Goal: Task Accomplishment & Management: Complete application form

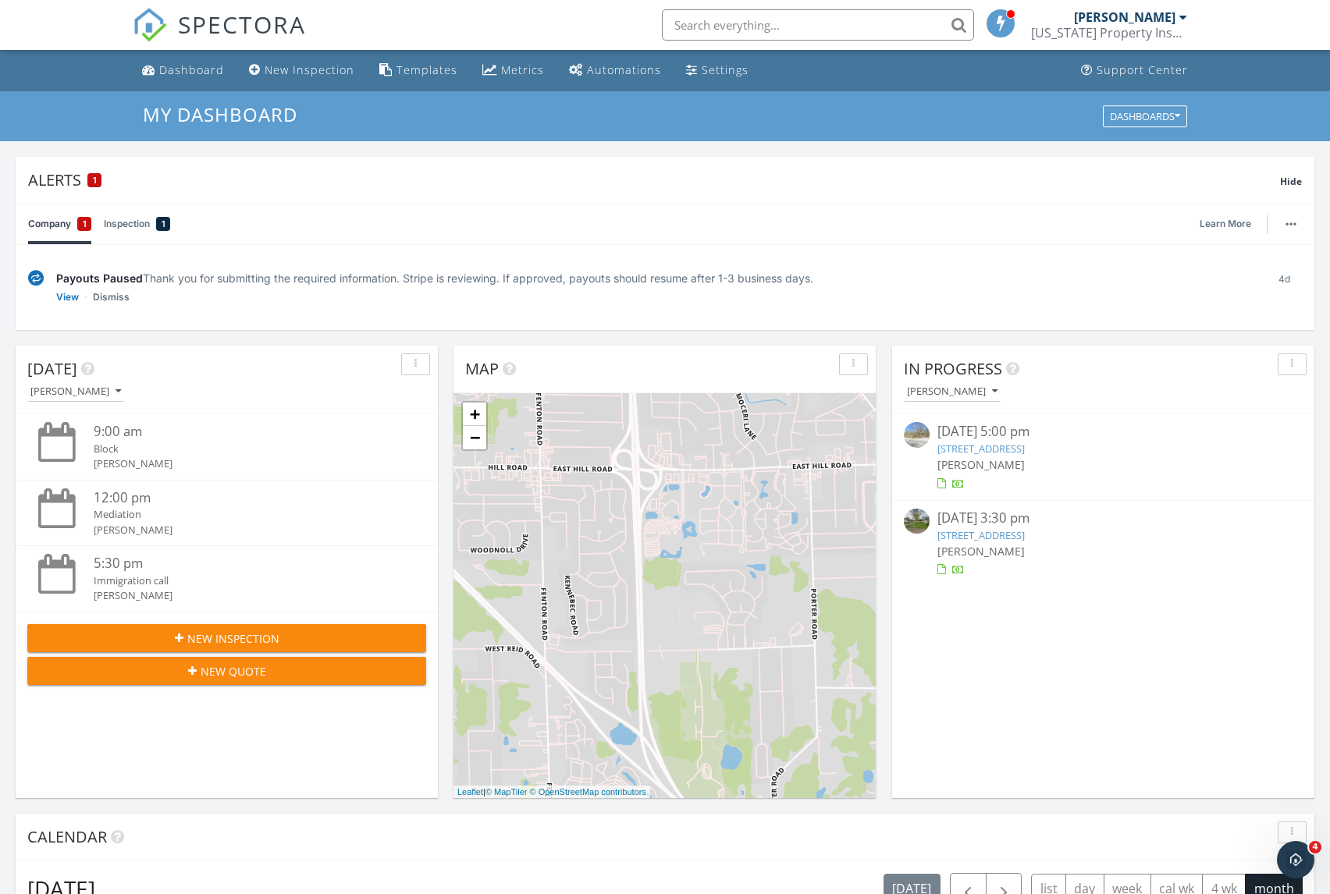
click at [245, 638] on span "New Inspection" at bounding box center [233, 639] width 92 height 16
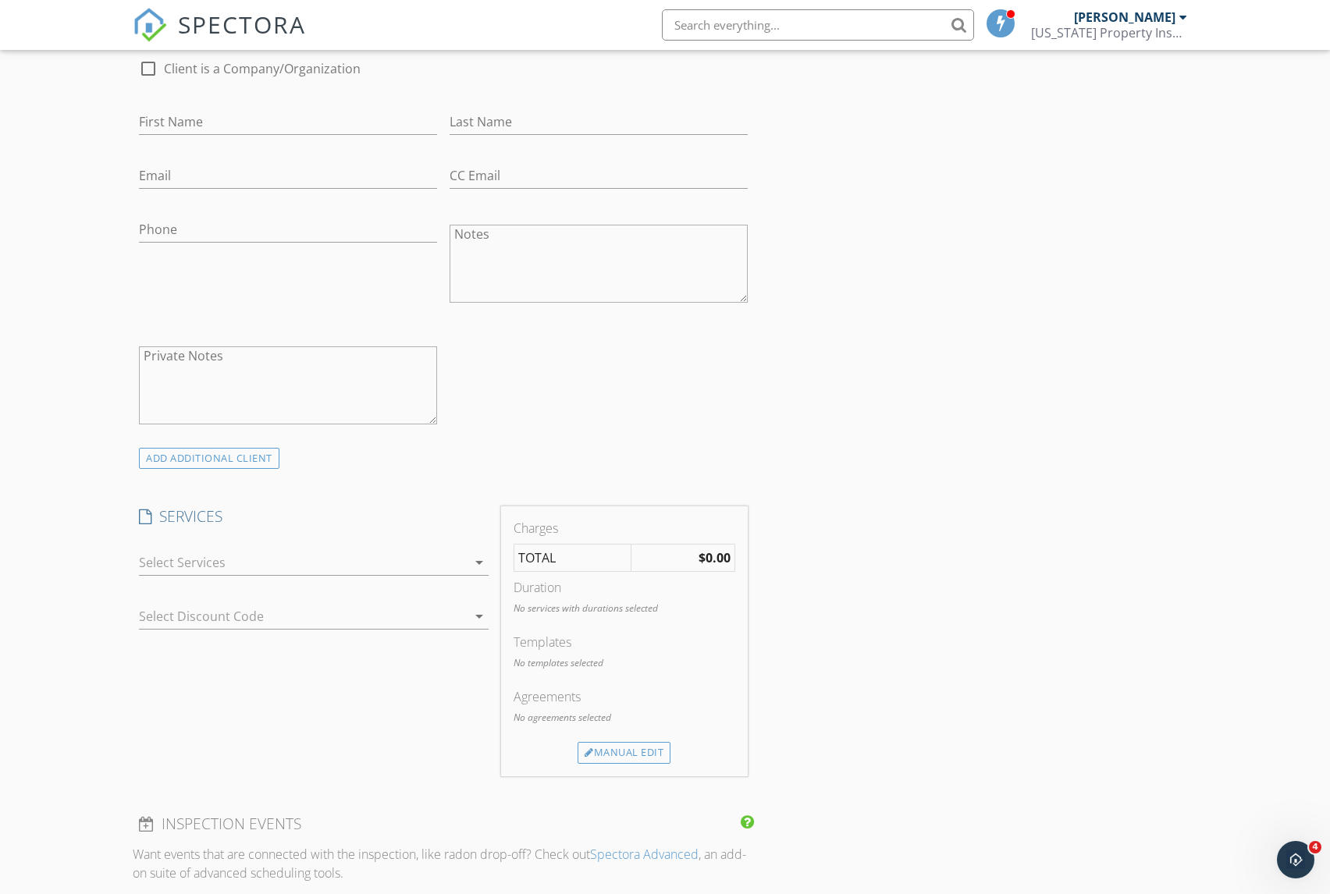
scroll to position [507, 0]
click at [489, 560] on div "check_box_outline_blank Basic Residential Inspection Includes: A thorough evalu…" at bounding box center [314, 563] width 362 height 54
click at [479, 560] on icon "arrow_drop_down" at bounding box center [479, 561] width 19 height 19
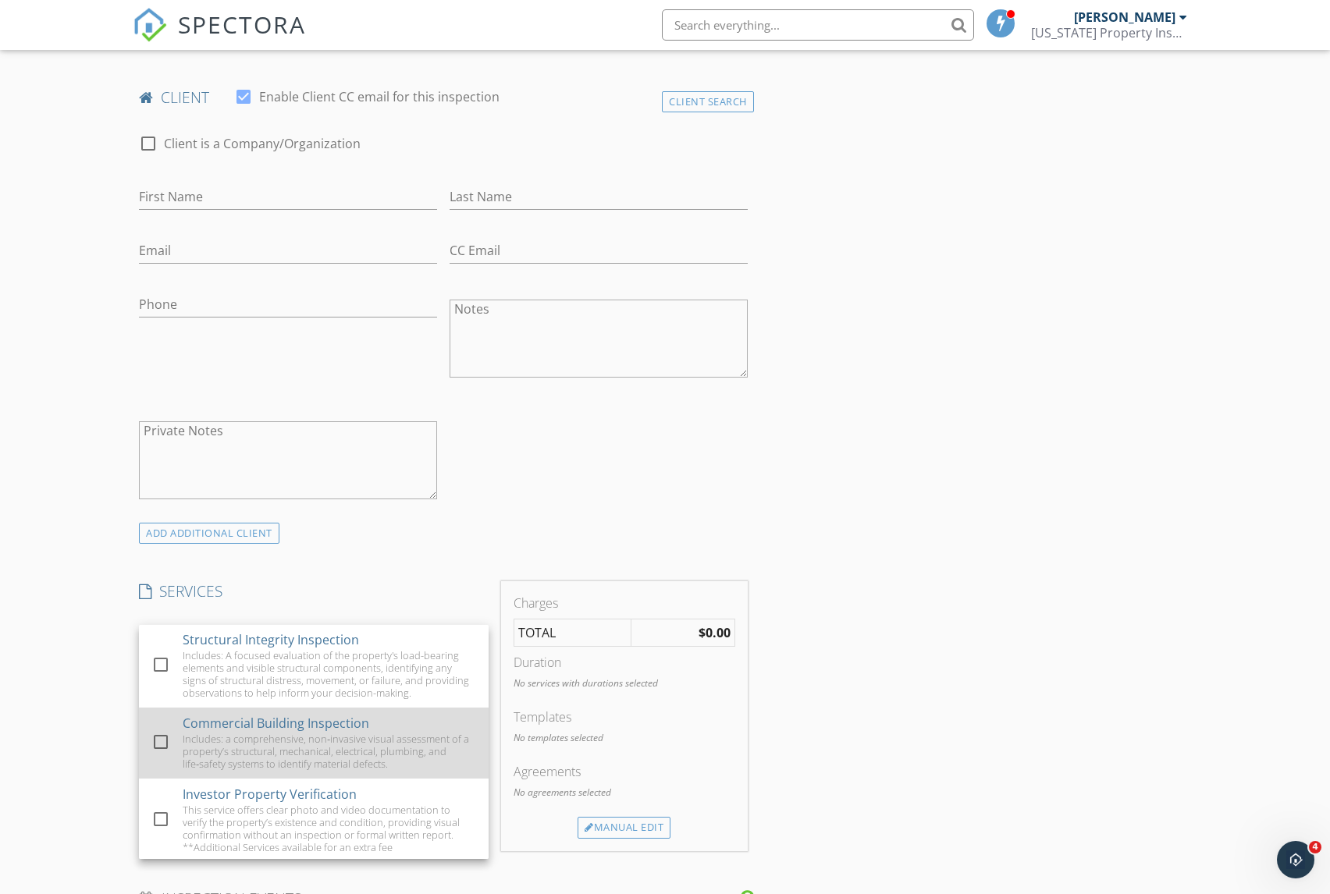
scroll to position [279, 0]
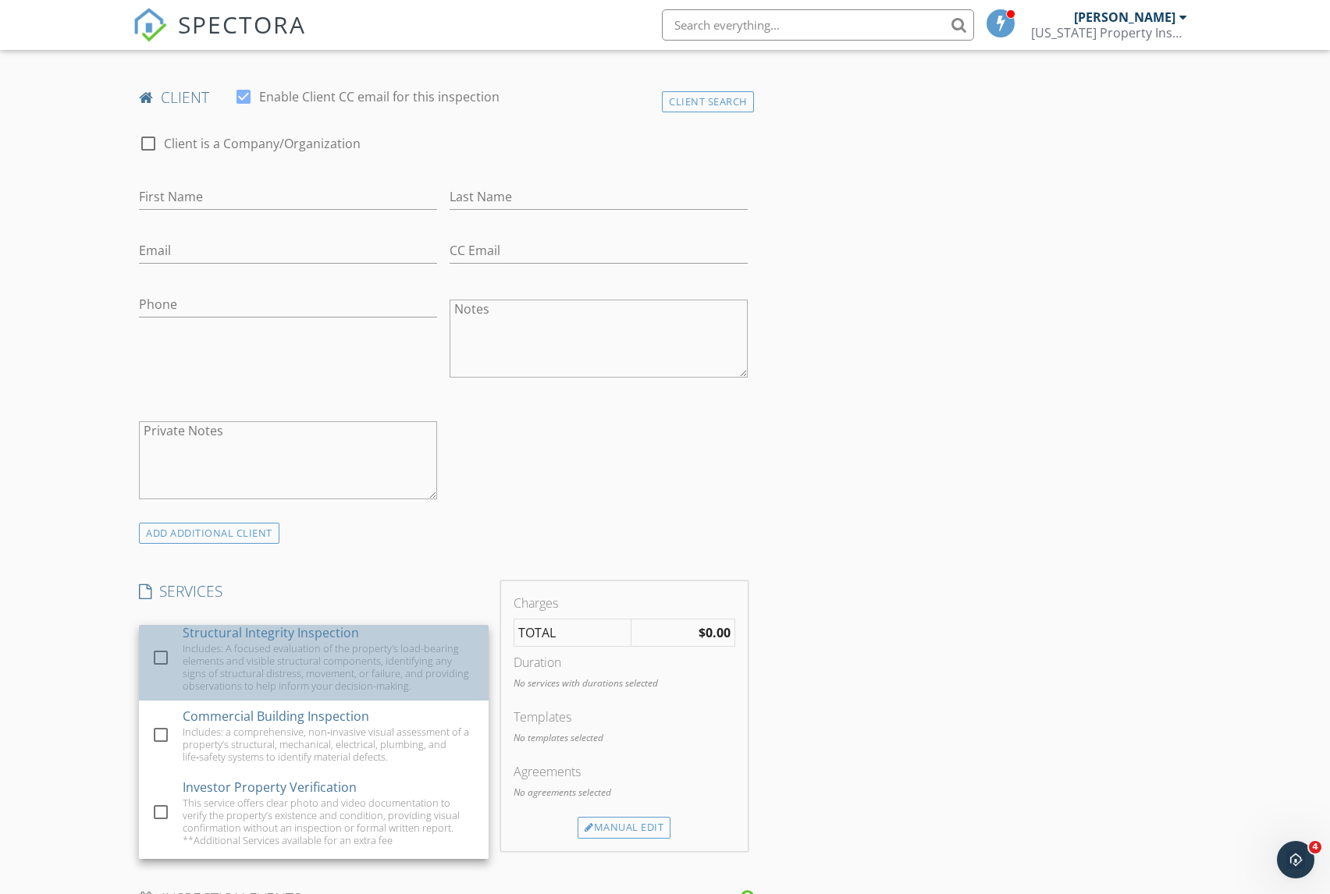
click at [176, 656] on div "check_box_outline_blank Structural Integrity Inspection Includes: A focused eva…" at bounding box center [313, 659] width 325 height 84
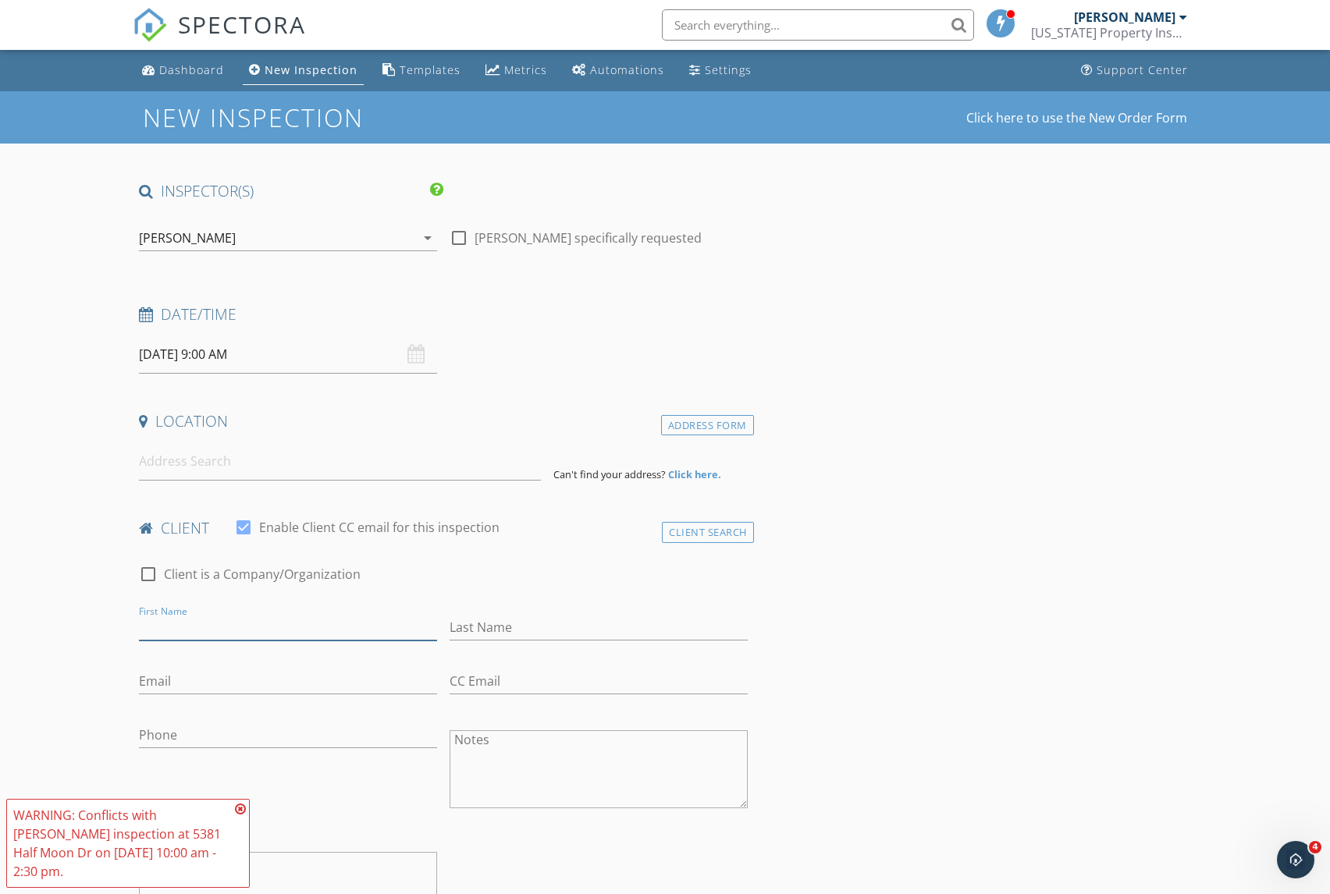
scroll to position [0, 0]
click at [172, 446] on input at bounding box center [339, 462] width 401 height 38
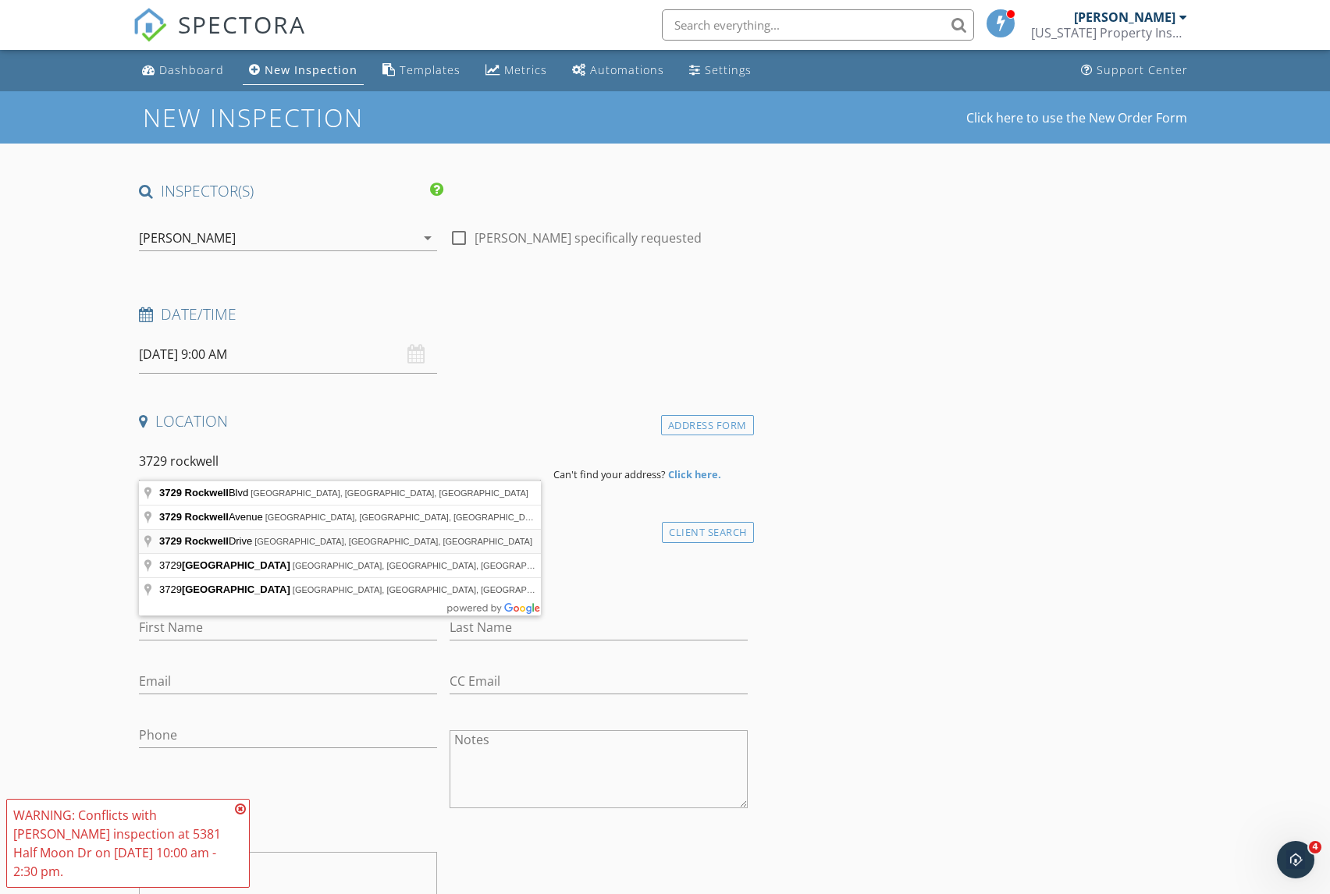
type input "3729 Rockwell Drive, Midland, MI, USA"
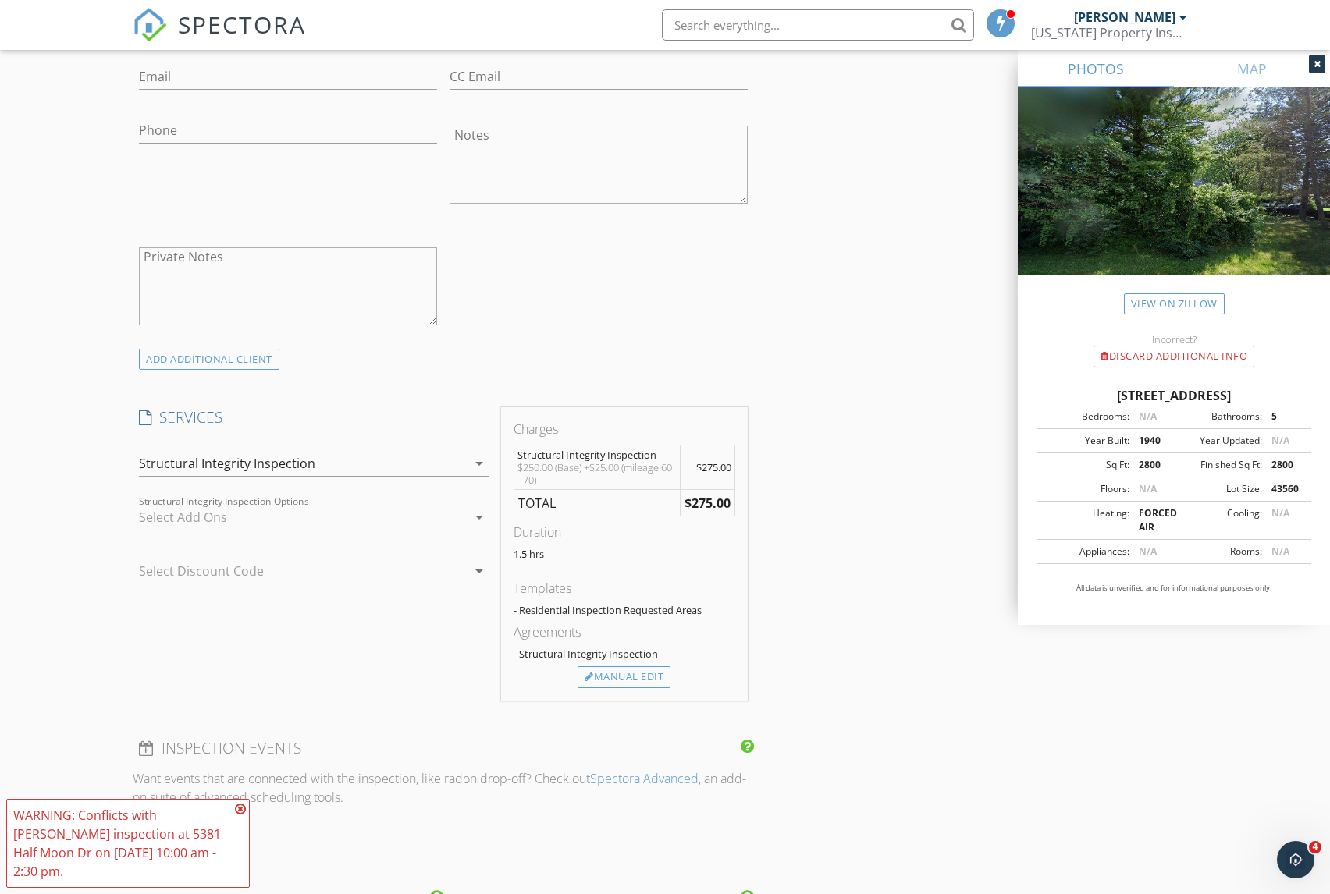
scroll to position [925, 0]
click at [472, 458] on icon "arrow_drop_down" at bounding box center [479, 462] width 19 height 19
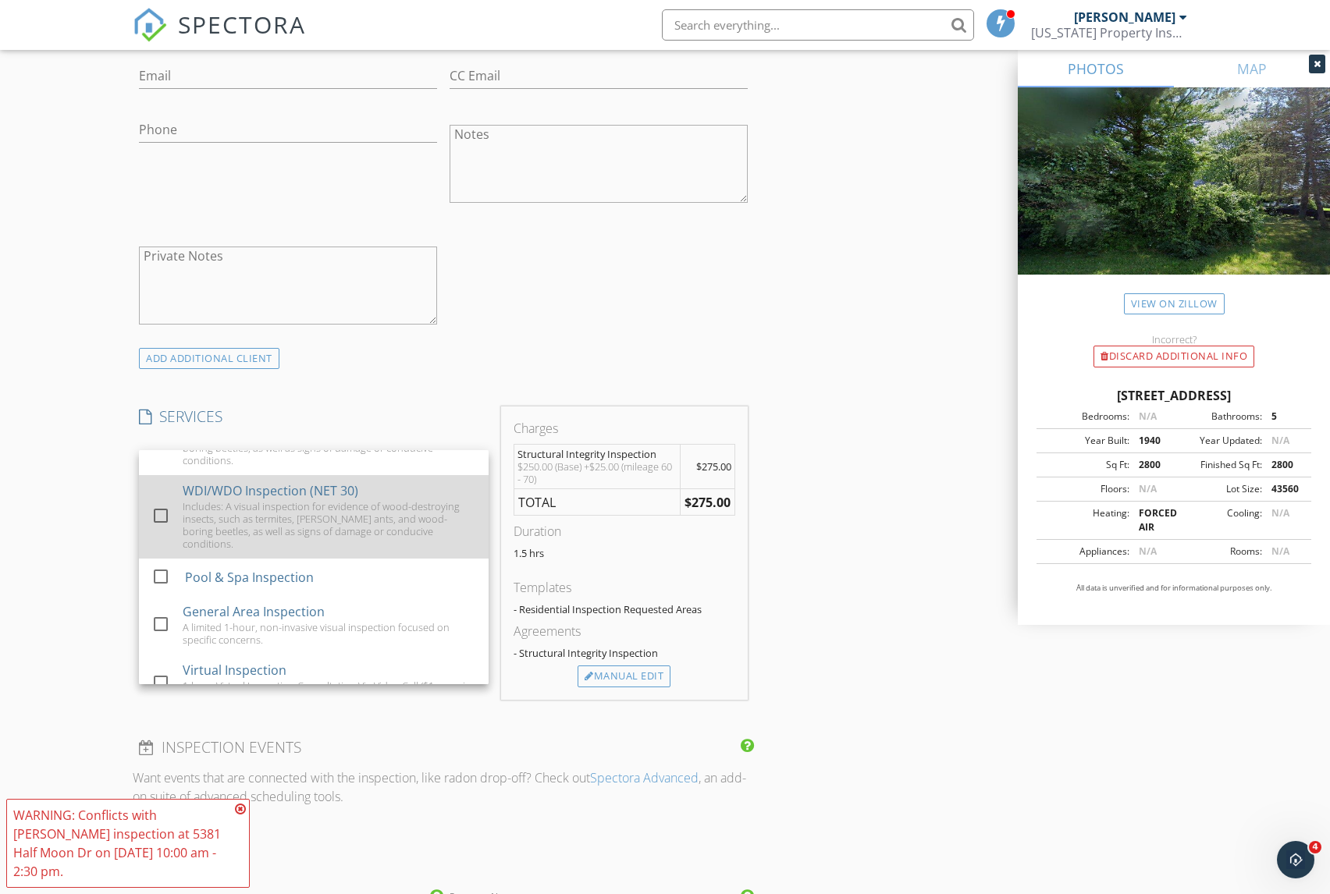
scroll to position [1745, 0]
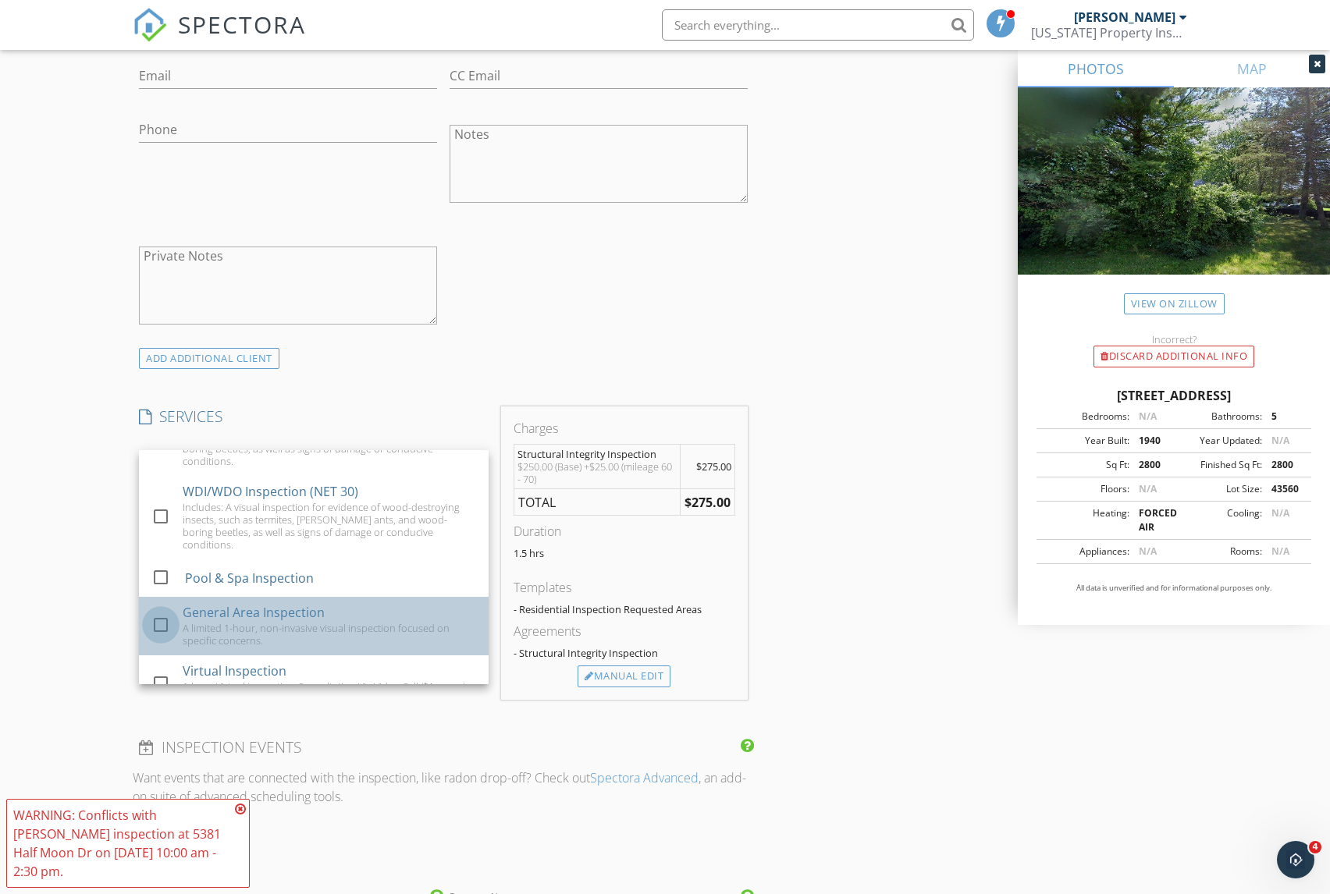
click at [158, 612] on div at bounding box center [161, 625] width 27 height 27
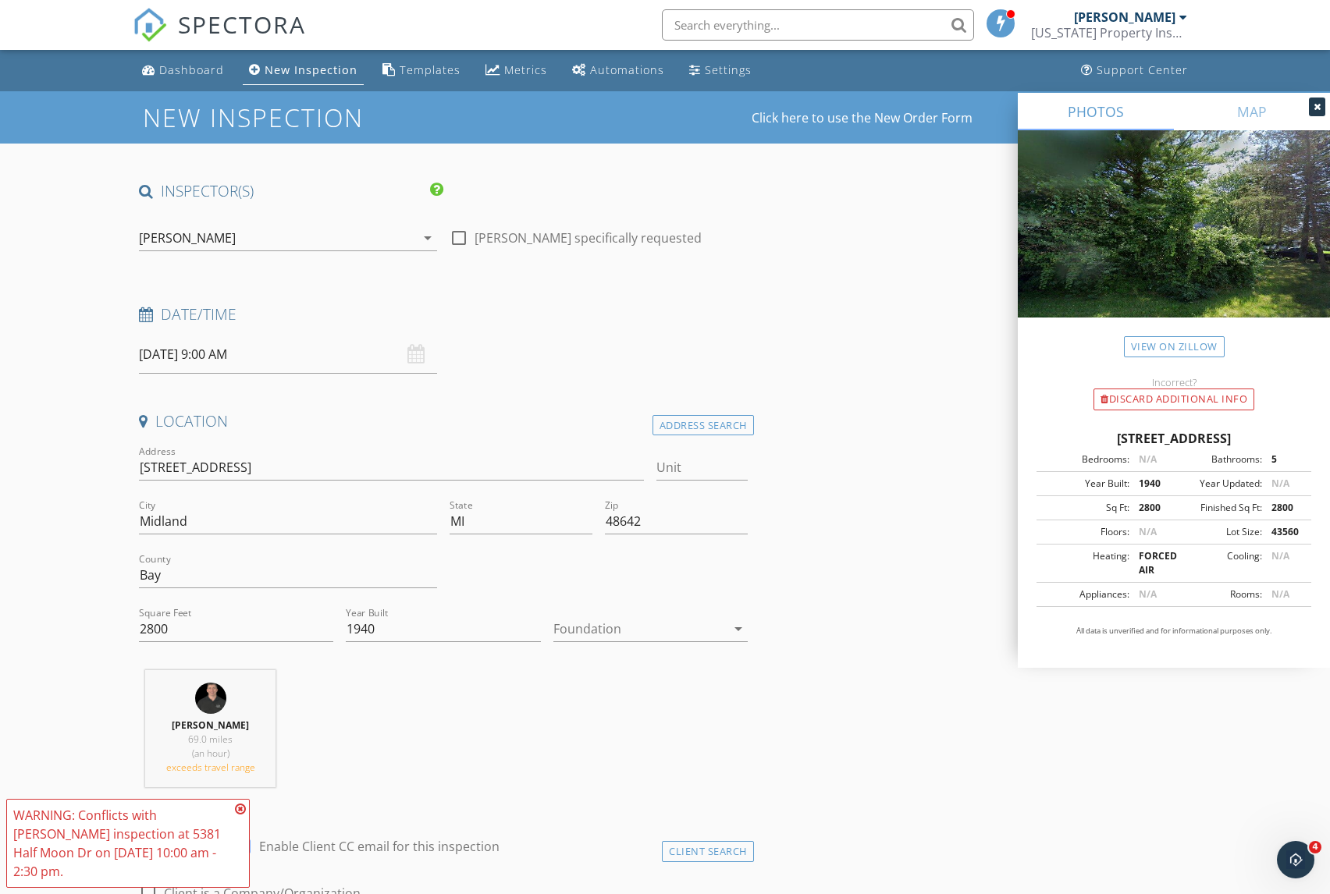
scroll to position [0, 0]
click at [422, 348] on div "09/30/2025 9:00 AM" at bounding box center [288, 355] width 298 height 38
click at [406, 356] on input "09/30/2025 9:00 AM" at bounding box center [288, 355] width 298 height 38
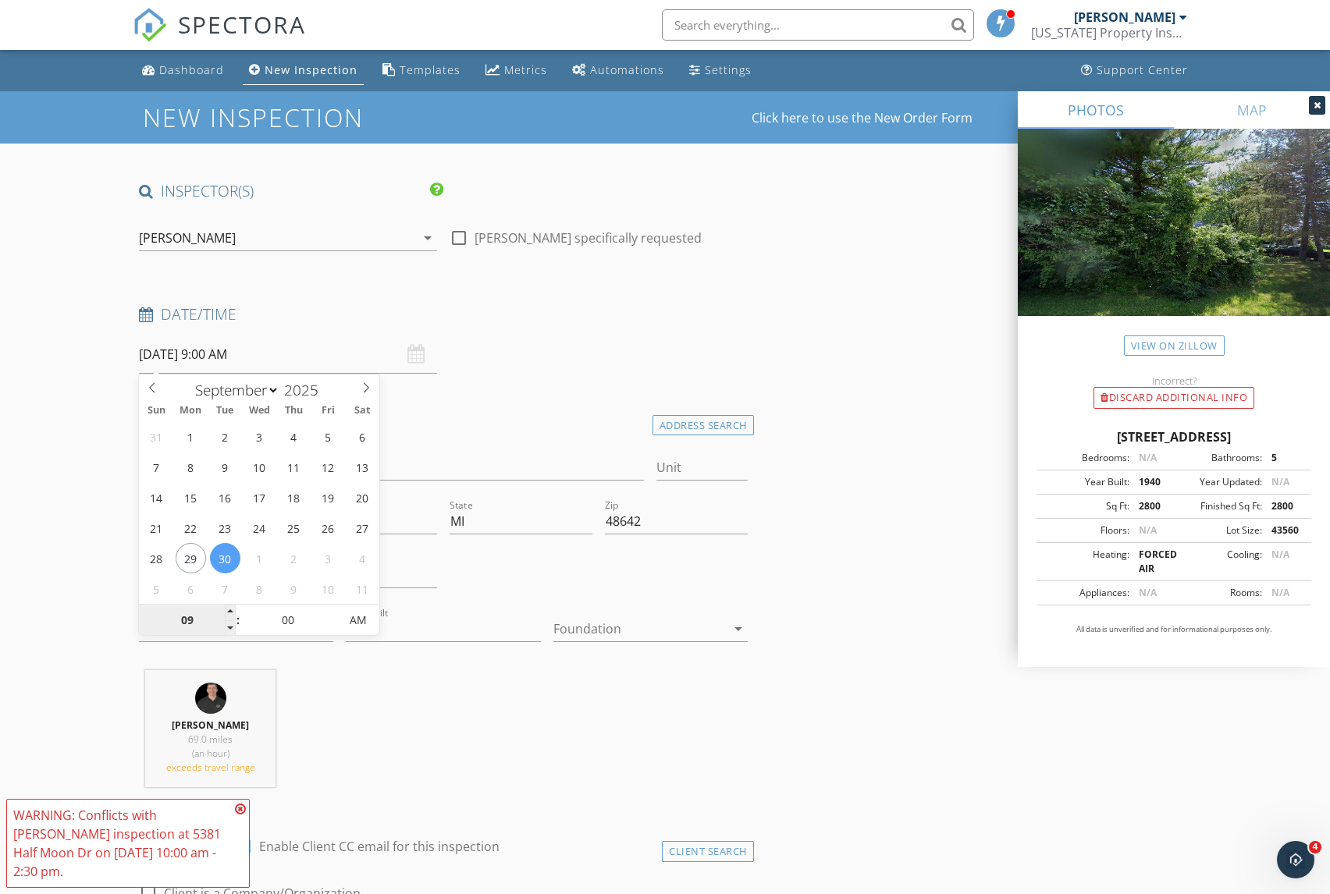
click at [189, 616] on input "09" at bounding box center [187, 621] width 96 height 31
type input "10"
type input "09/30/2025 10:00 AM"
click at [229, 610] on span at bounding box center [230, 613] width 11 height 16
type input "11"
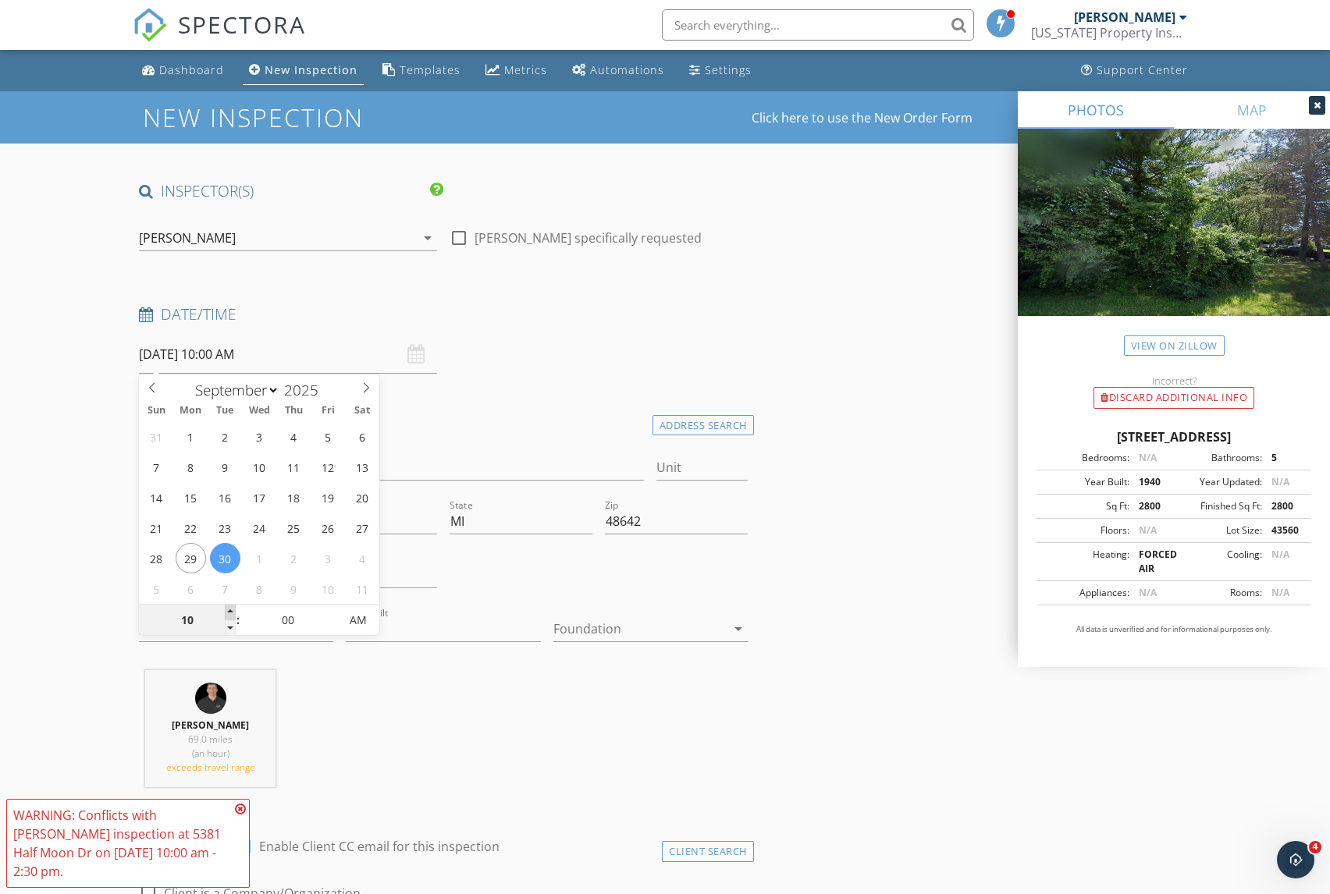
type input "09/30/2025 11:00 AM"
click at [229, 610] on span at bounding box center [230, 613] width 11 height 16
type input "12"
type input "09/30/2025 12:00 PM"
click at [229, 610] on span at bounding box center [230, 613] width 11 height 16
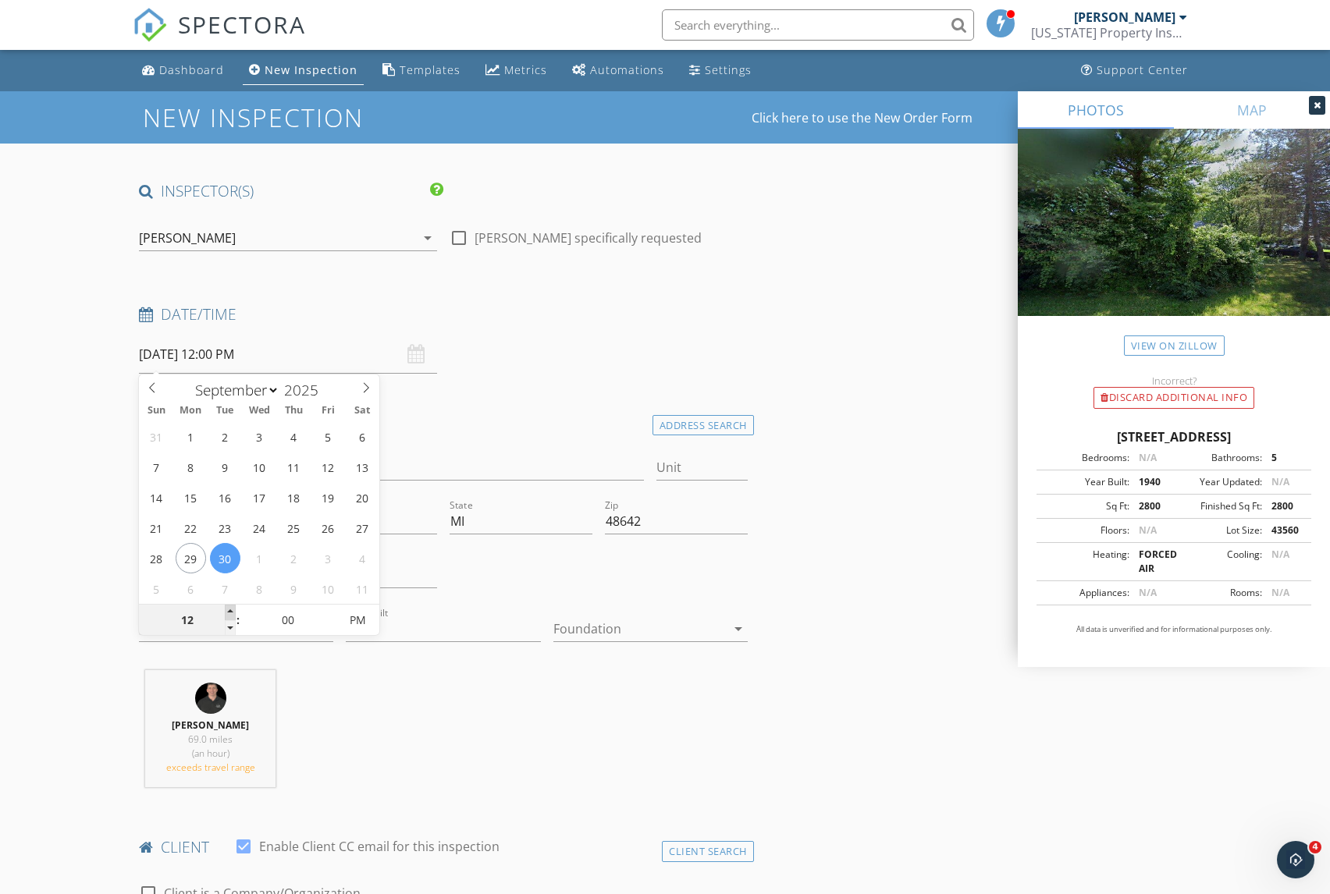
type input "01"
type input "09/30/2025 1:00 PM"
click at [229, 610] on span at bounding box center [230, 613] width 11 height 16
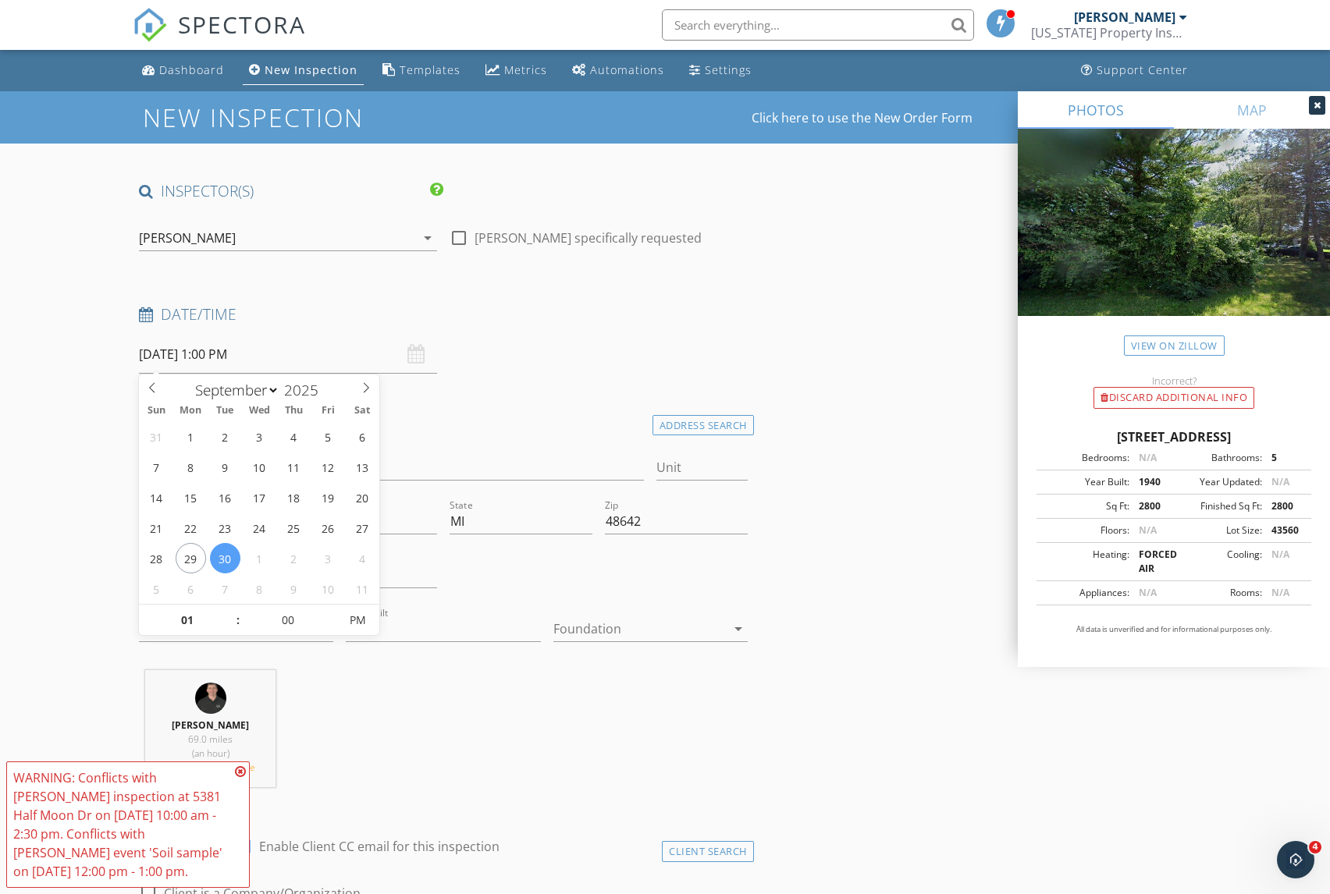
click at [410, 784] on div "Kevin Cave 69.0 miles (an hour) exceeds travel range" at bounding box center [443, 735] width 620 height 130
click at [239, 773] on icon at bounding box center [240, 772] width 11 height 12
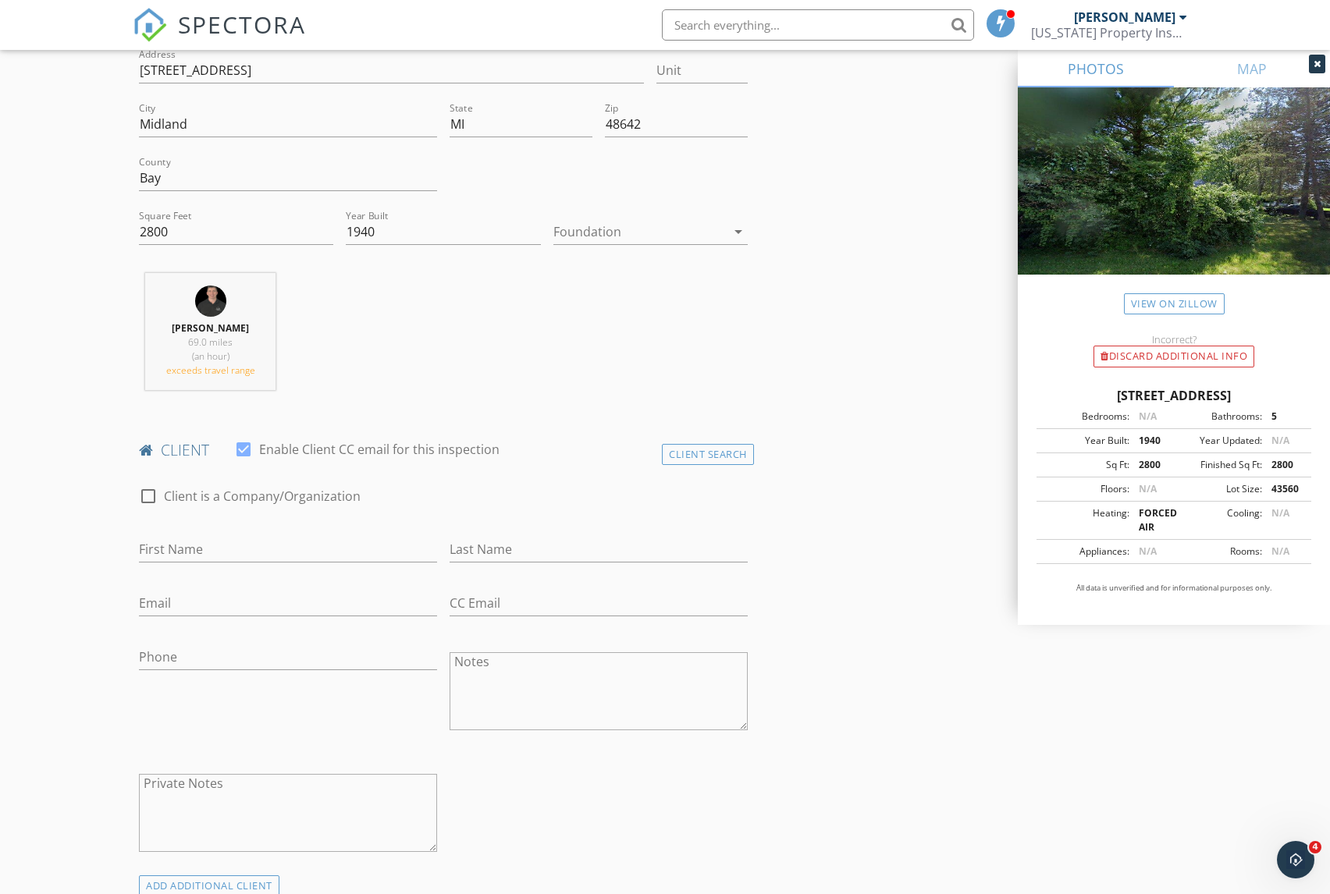
scroll to position [410, 0]
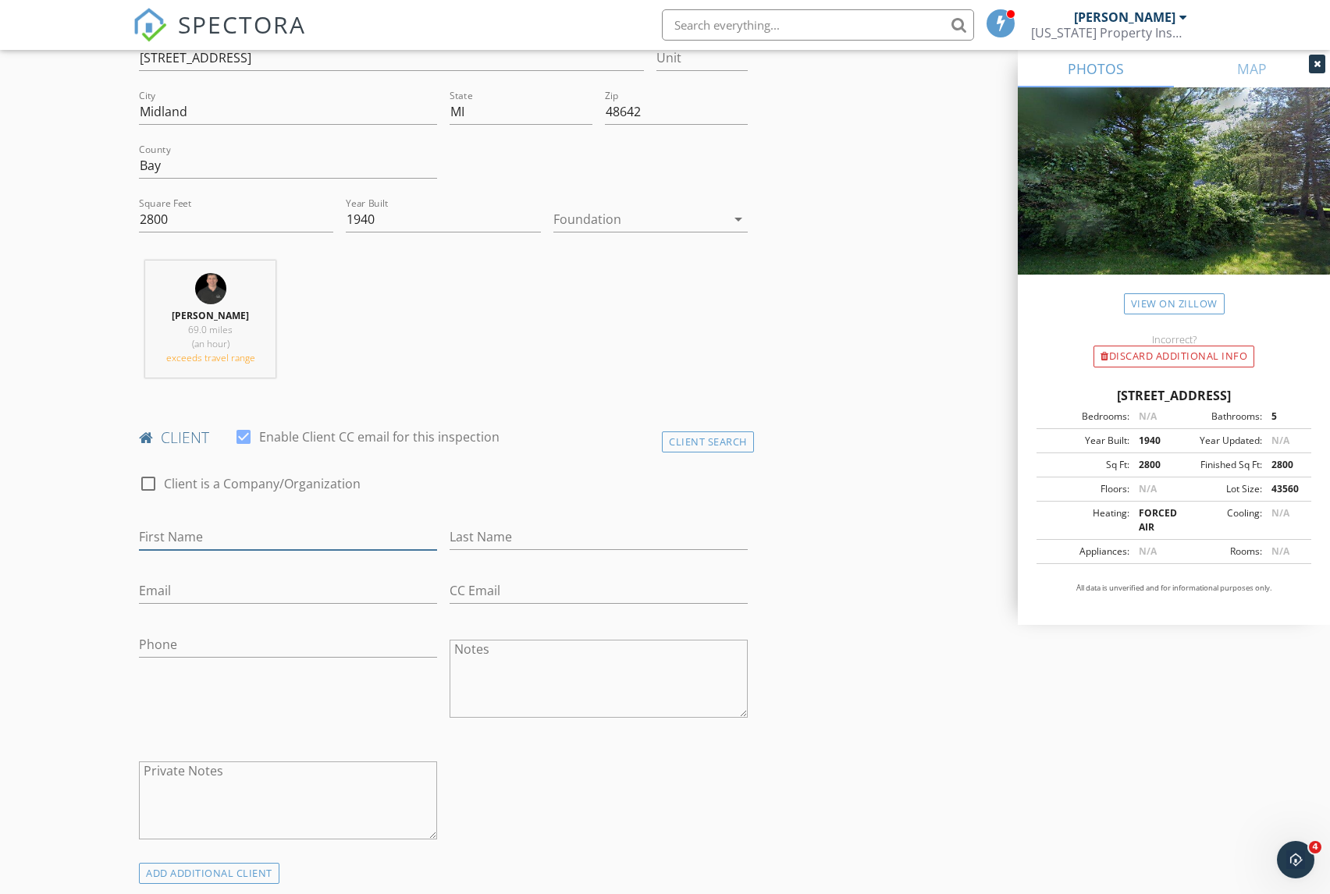
click at [181, 526] on input "First Name" at bounding box center [288, 537] width 298 height 26
type input "zach"
type input "[PERSON_NAME]"
click at [172, 535] on input "zach" at bounding box center [288, 537] width 298 height 26
type input "zac"
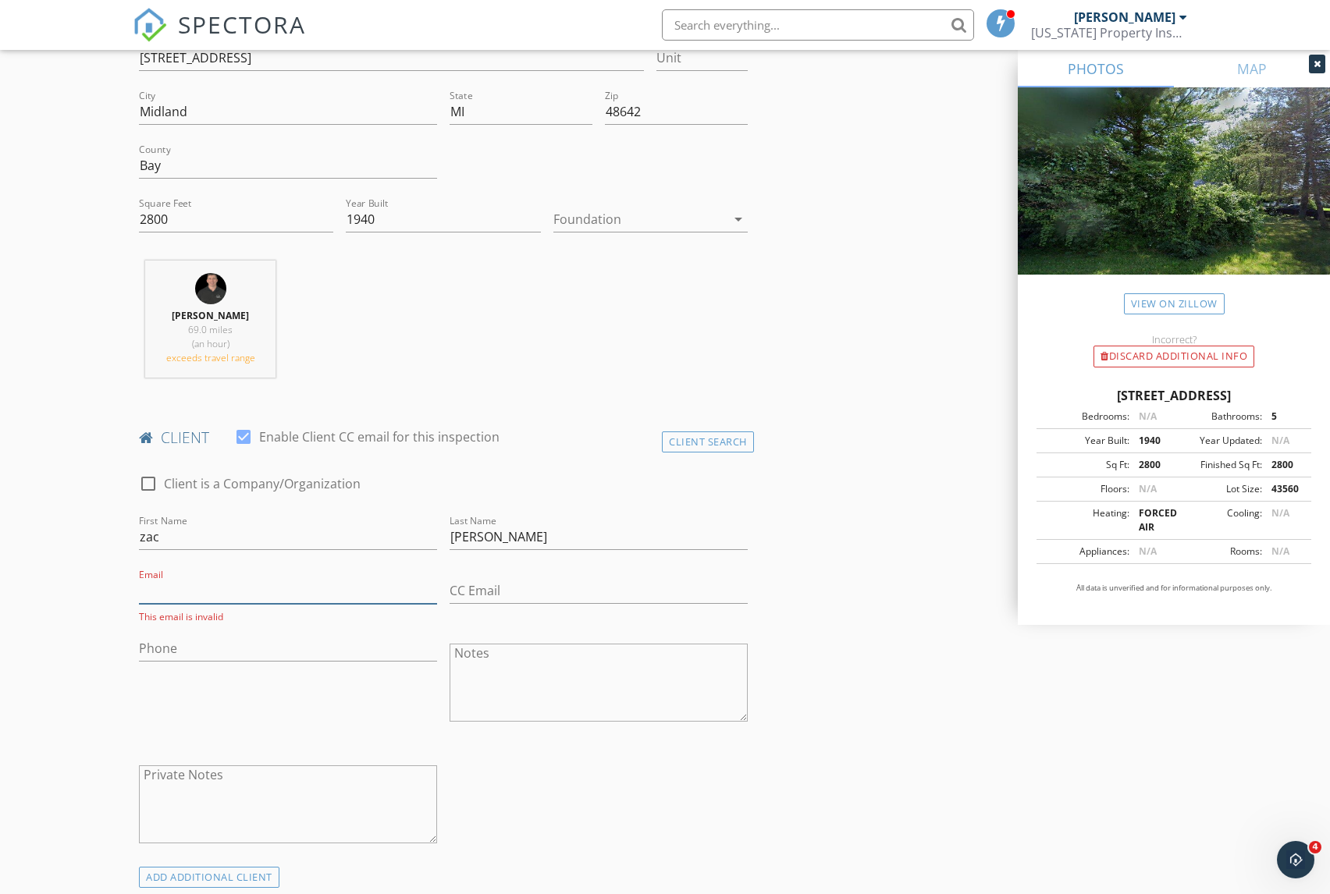
click at [151, 582] on input "Email" at bounding box center [288, 591] width 298 height 26
type input "[EMAIL_ADDRESS][DOMAIN_NAME]"
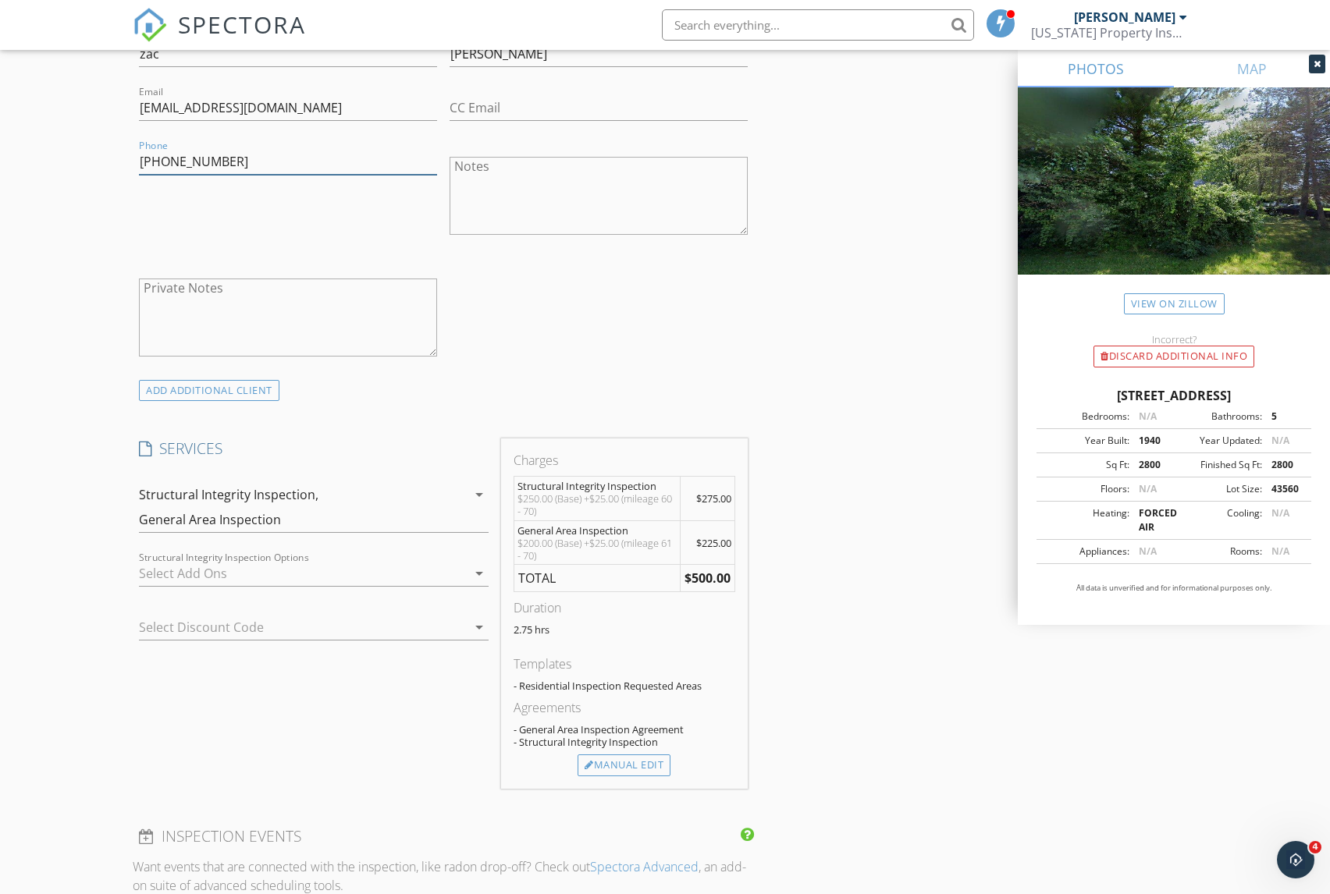
scroll to position [897, 0]
type input "[PHONE_NUMBER]"
click at [479, 488] on icon "arrow_drop_down" at bounding box center [479, 491] width 19 height 19
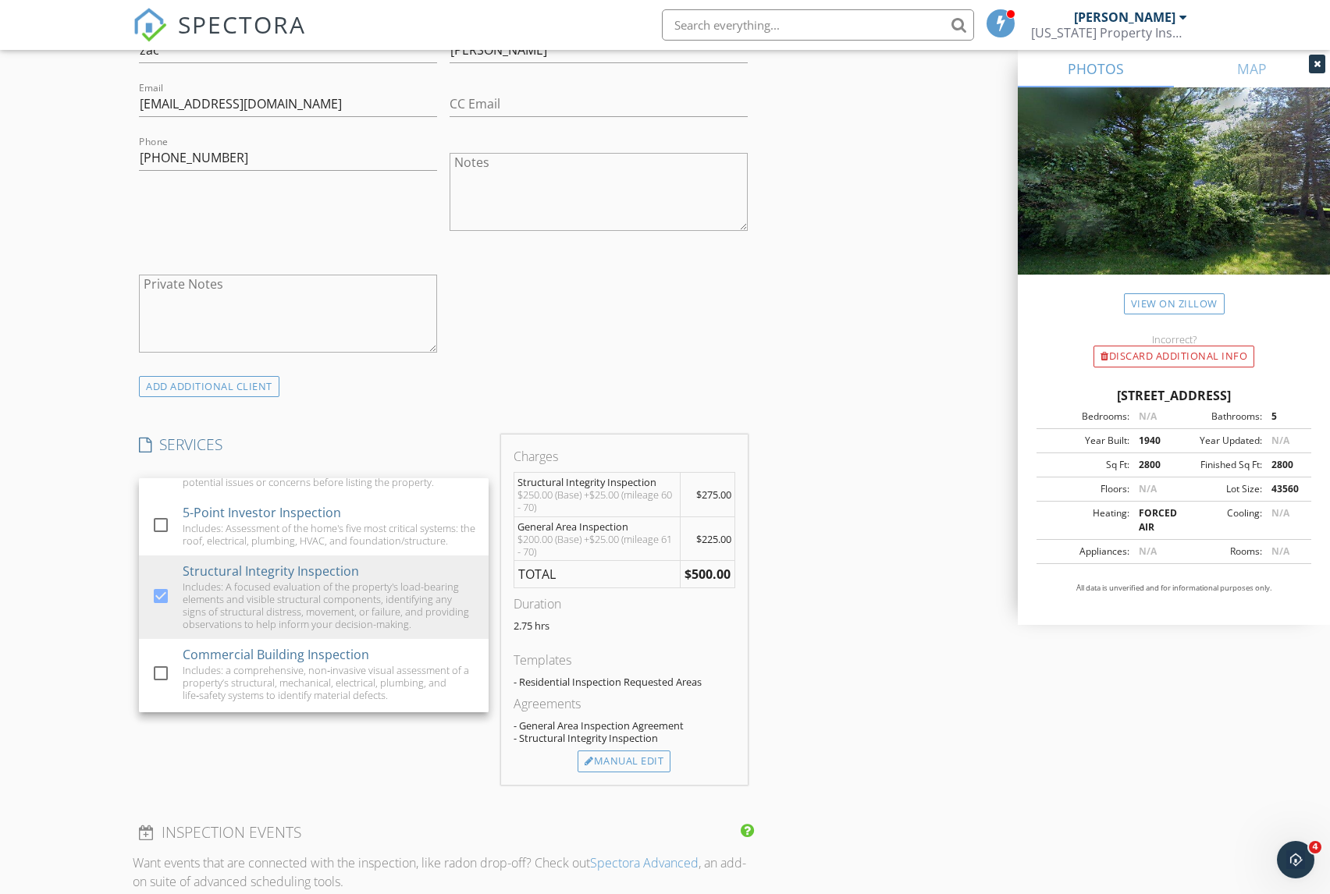
scroll to position [194, 0]
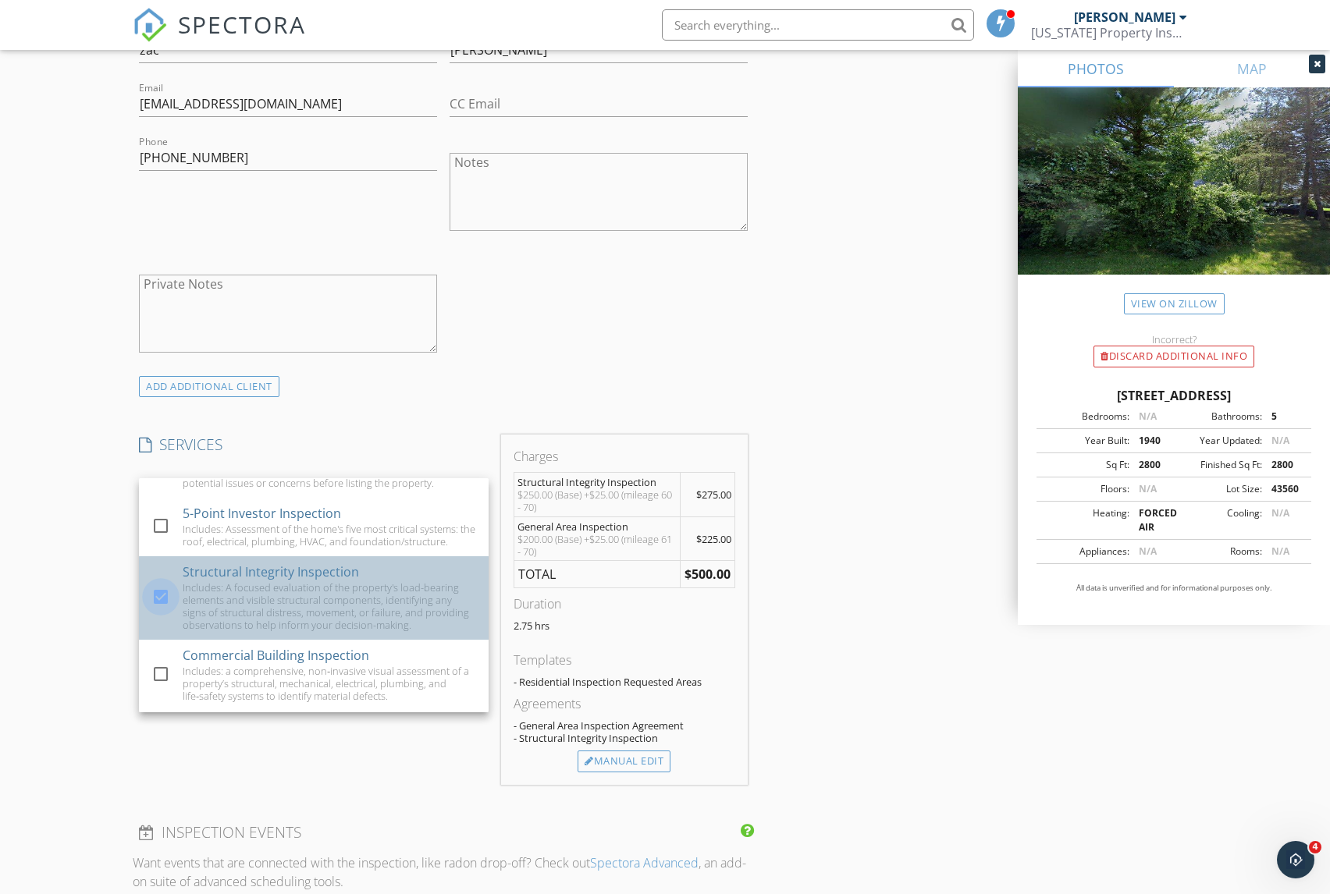
click at [159, 595] on div at bounding box center [161, 597] width 27 height 27
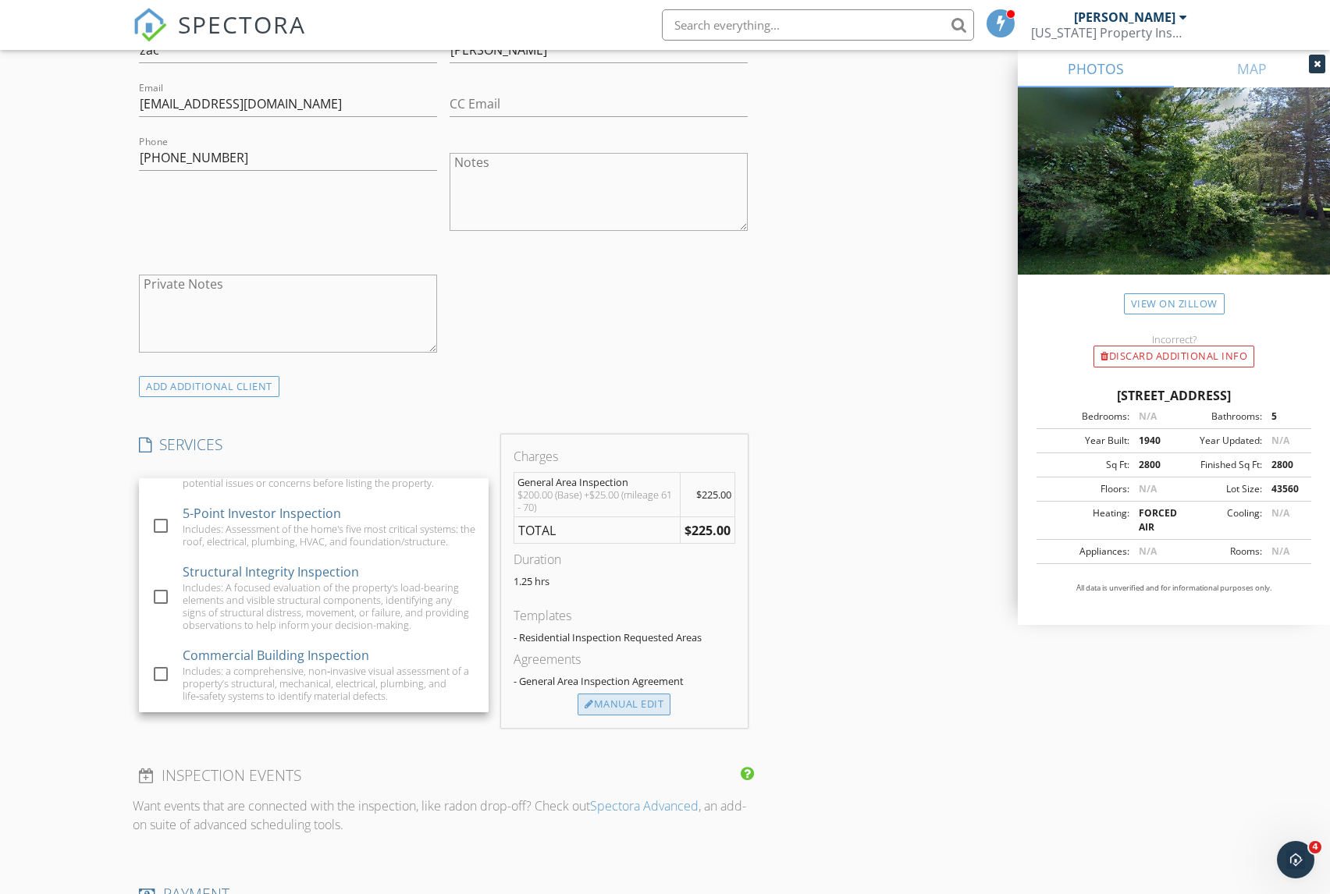
click at [619, 700] on div "Manual Edit" at bounding box center [624, 705] width 93 height 22
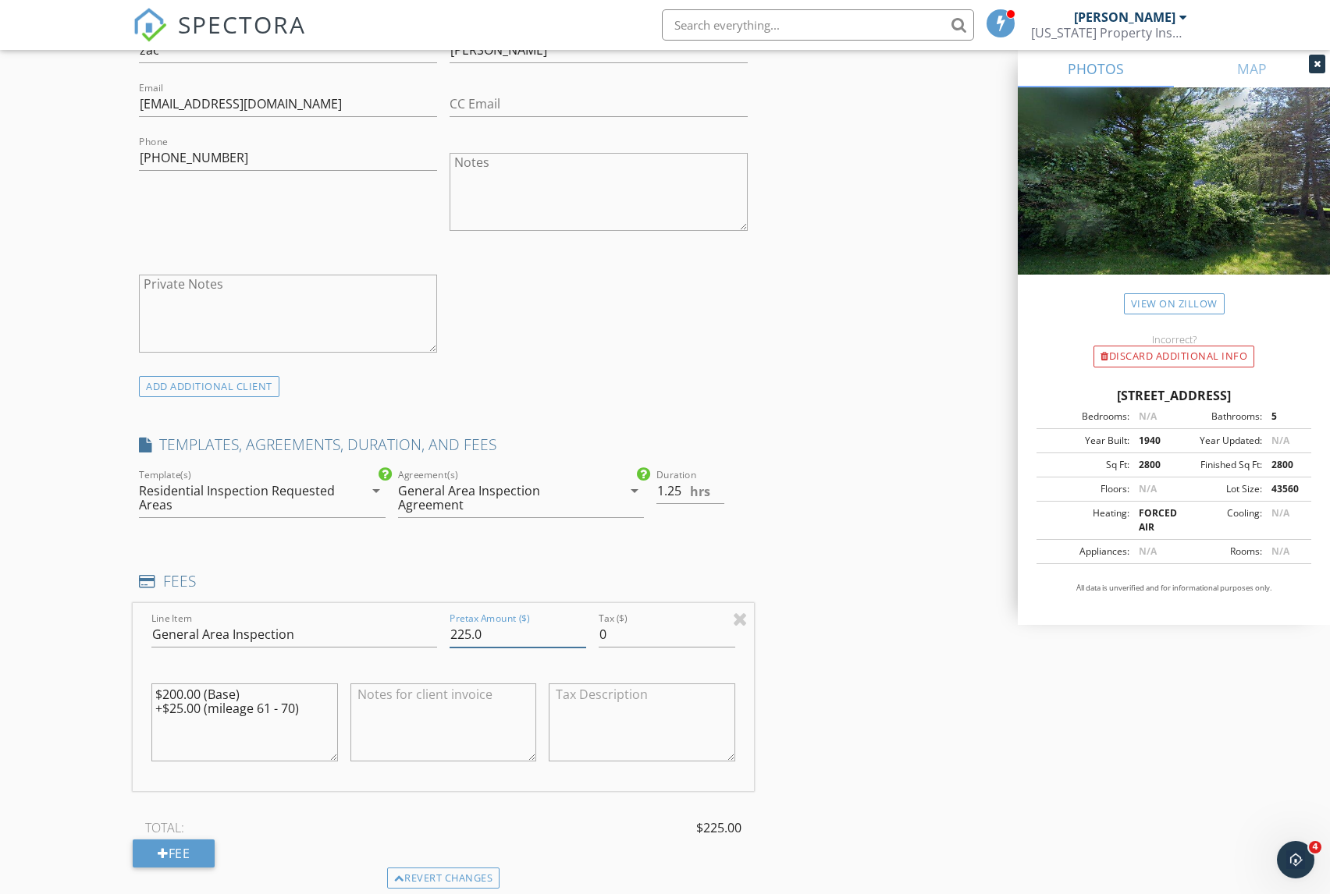
click at [463, 633] on input "225.0" at bounding box center [518, 635] width 137 height 26
type input "275.0"
click at [869, 663] on div "INSPECTOR(S) check_box Kevin Cave PRIMARY Kevin Cave arrow_drop_down check_box_…" at bounding box center [665, 682] width 1064 height 2797
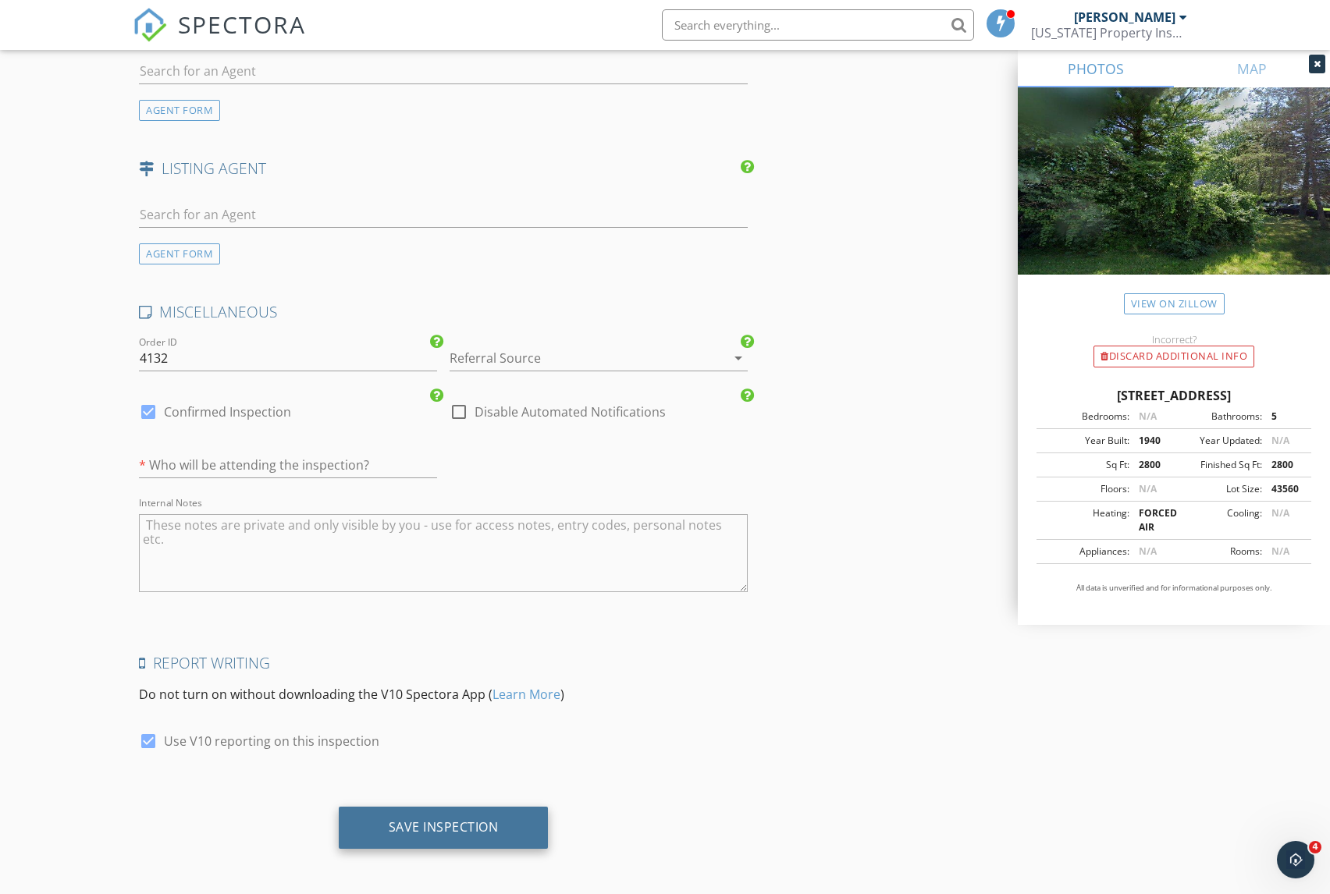
scroll to position [2117, 0]
click at [423, 827] on div "Save Inspection" at bounding box center [444, 828] width 110 height 16
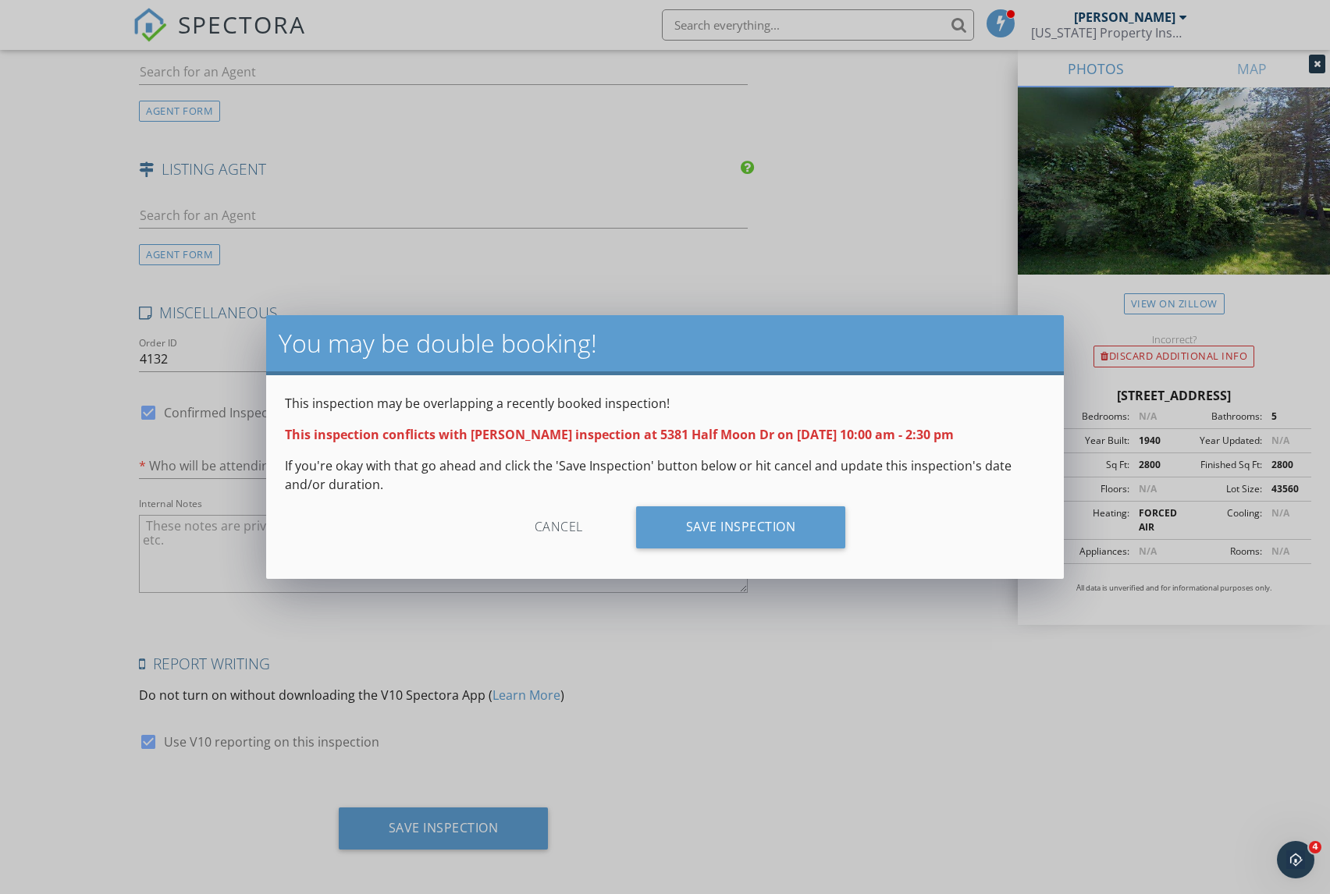
click at [564, 526] on div "Cancel" at bounding box center [559, 528] width 148 height 42
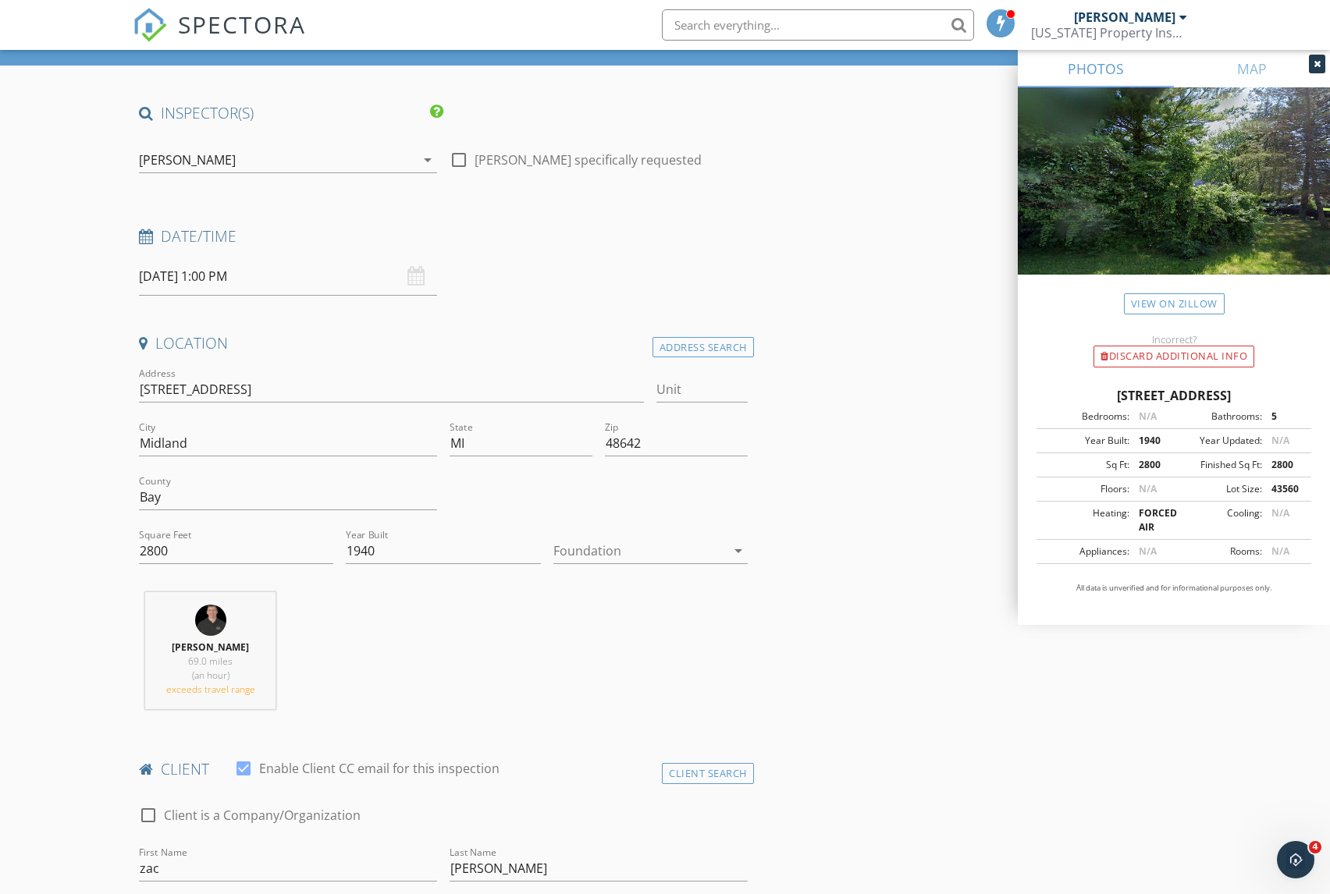
scroll to position [73, 0]
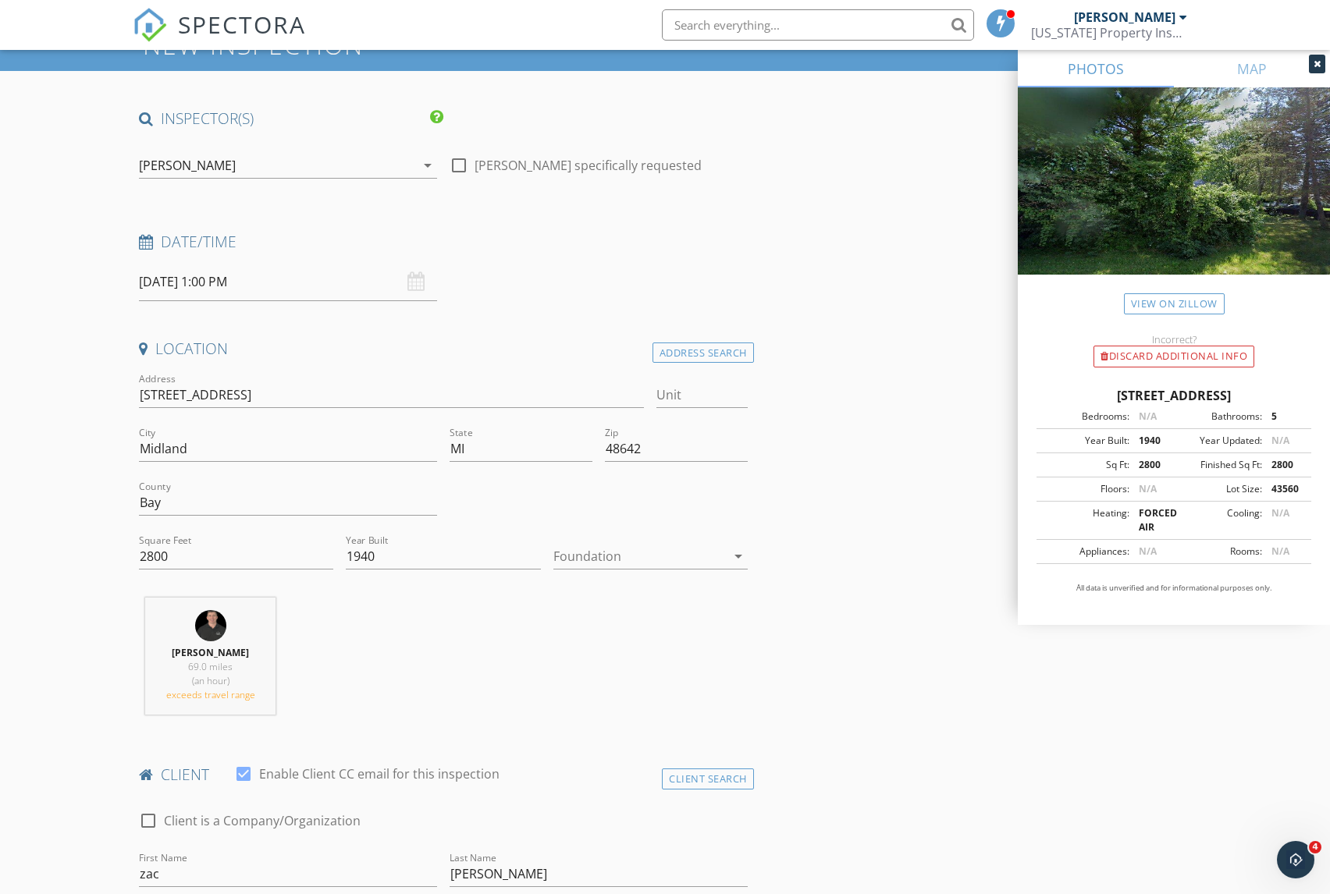
click at [209, 279] on input "09/30/2025 1:00 PM" at bounding box center [288, 282] width 298 height 38
type input "02"
type input "09/30/2025 2:00 PM"
click at [229, 535] on span at bounding box center [230, 540] width 11 height 16
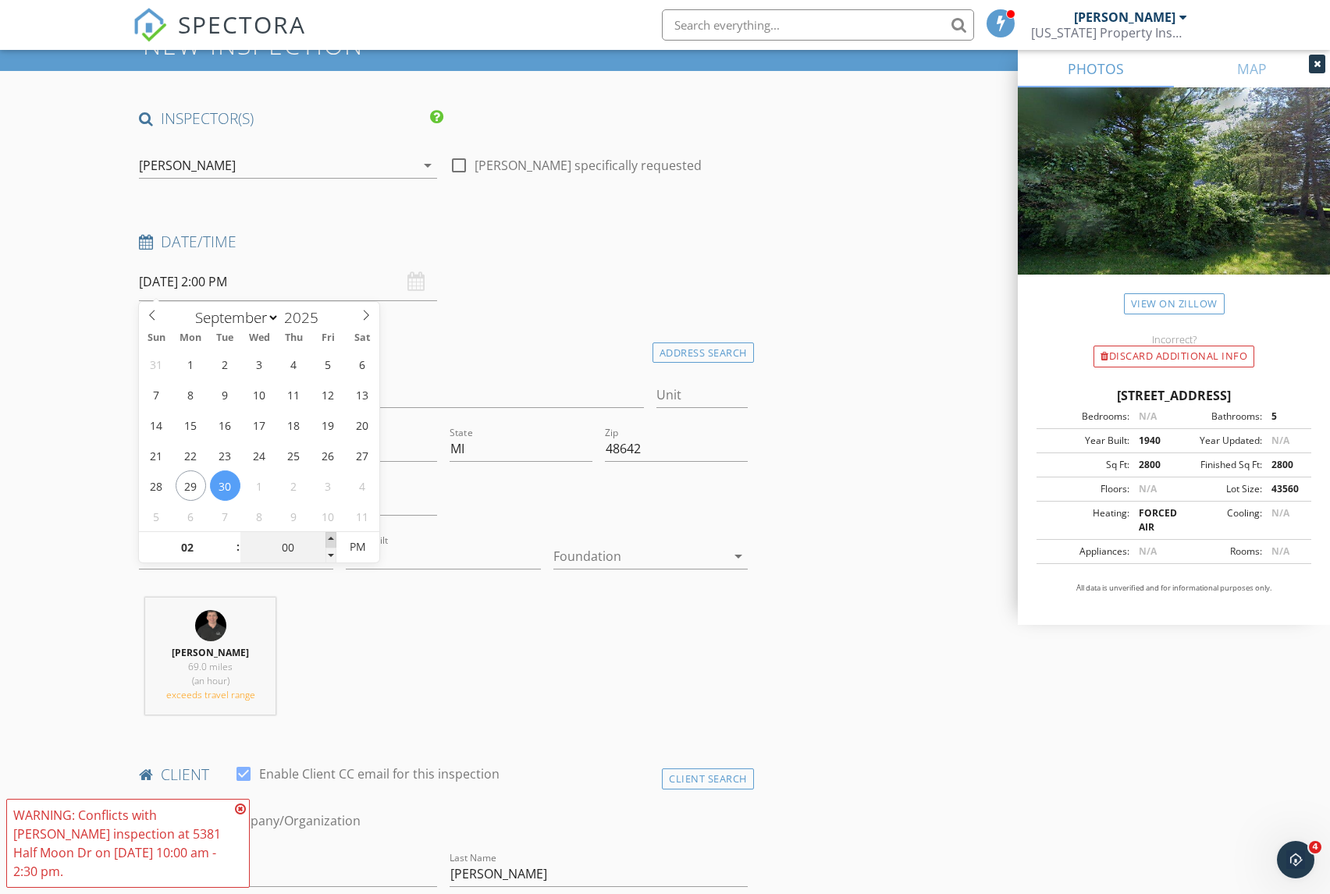
type input "05"
type input "09/30/2025 2:05 PM"
click at [334, 535] on span at bounding box center [330, 540] width 11 height 16
type input "10"
type input "09/30/2025 2:10 PM"
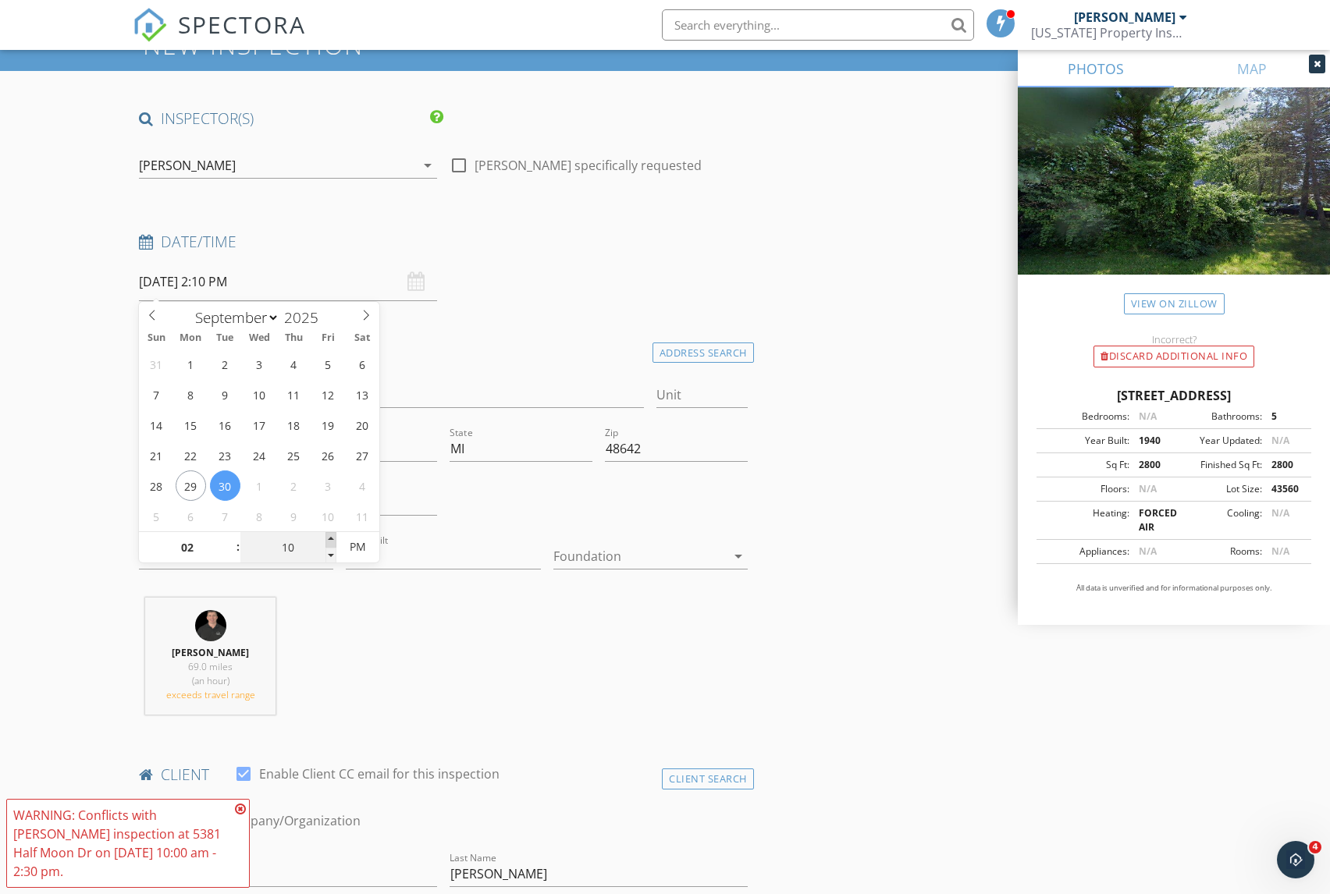
click at [334, 535] on span at bounding box center [330, 540] width 11 height 16
type input "15"
type input "09/30/2025 2:15 PM"
click at [334, 535] on span at bounding box center [330, 540] width 11 height 16
type input "20"
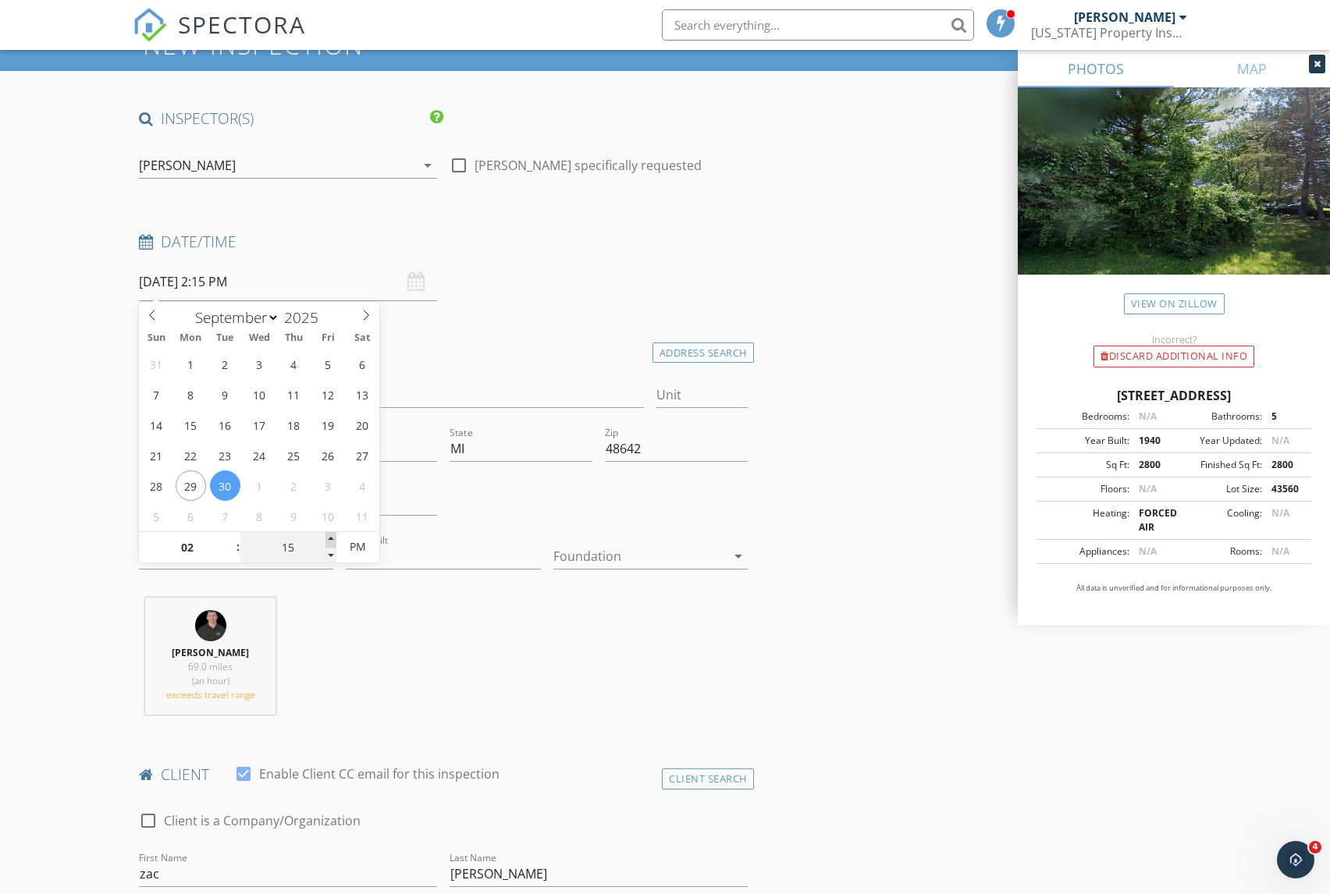
type input "09/30/2025 2:20 PM"
click at [334, 535] on span at bounding box center [330, 540] width 11 height 16
type input "25"
type input "09/30/2025 2:25 PM"
click at [334, 535] on span at bounding box center [330, 540] width 11 height 16
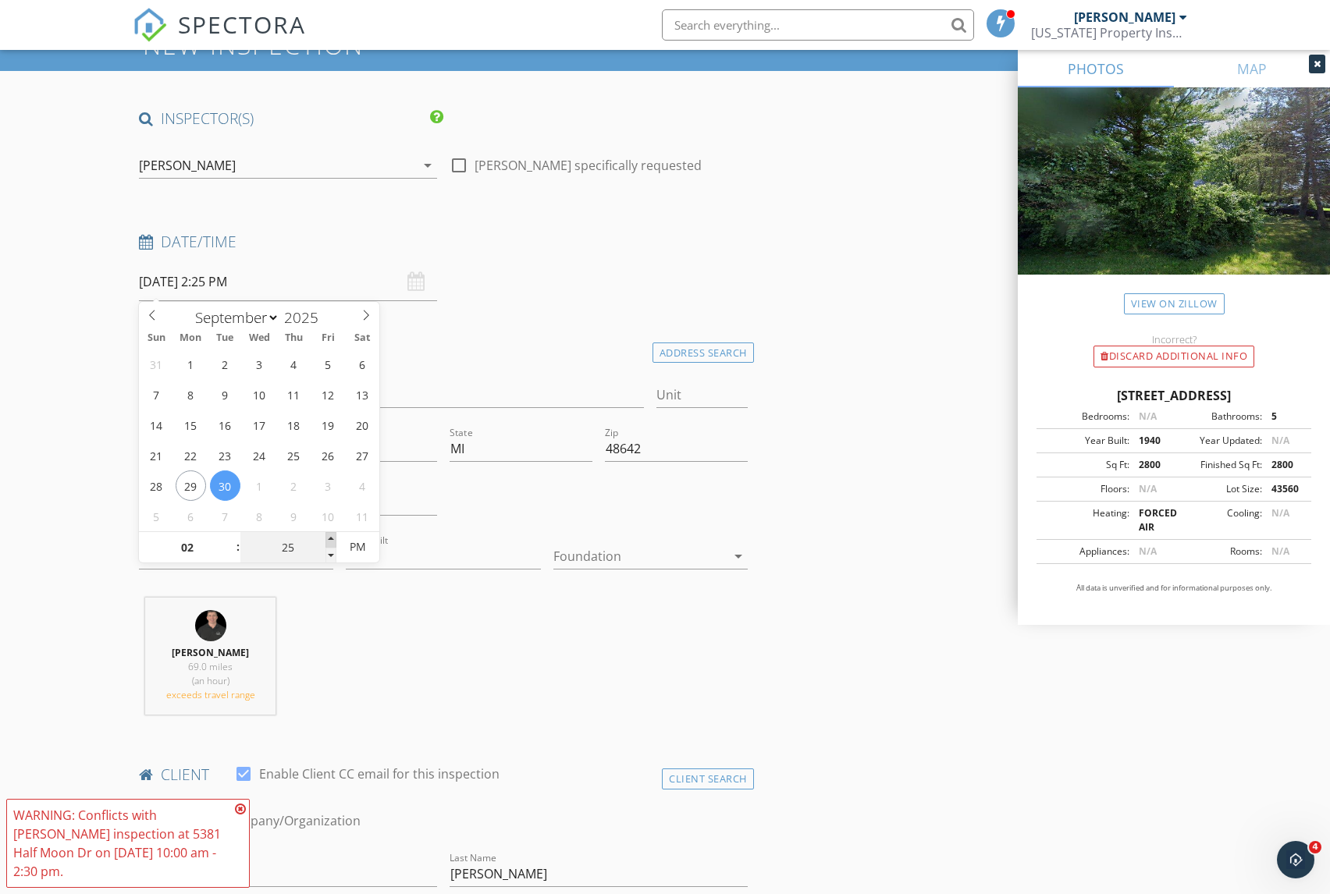
type input "30"
type input "[DATE] 2:30 PM"
click at [334, 535] on span at bounding box center [330, 540] width 11 height 16
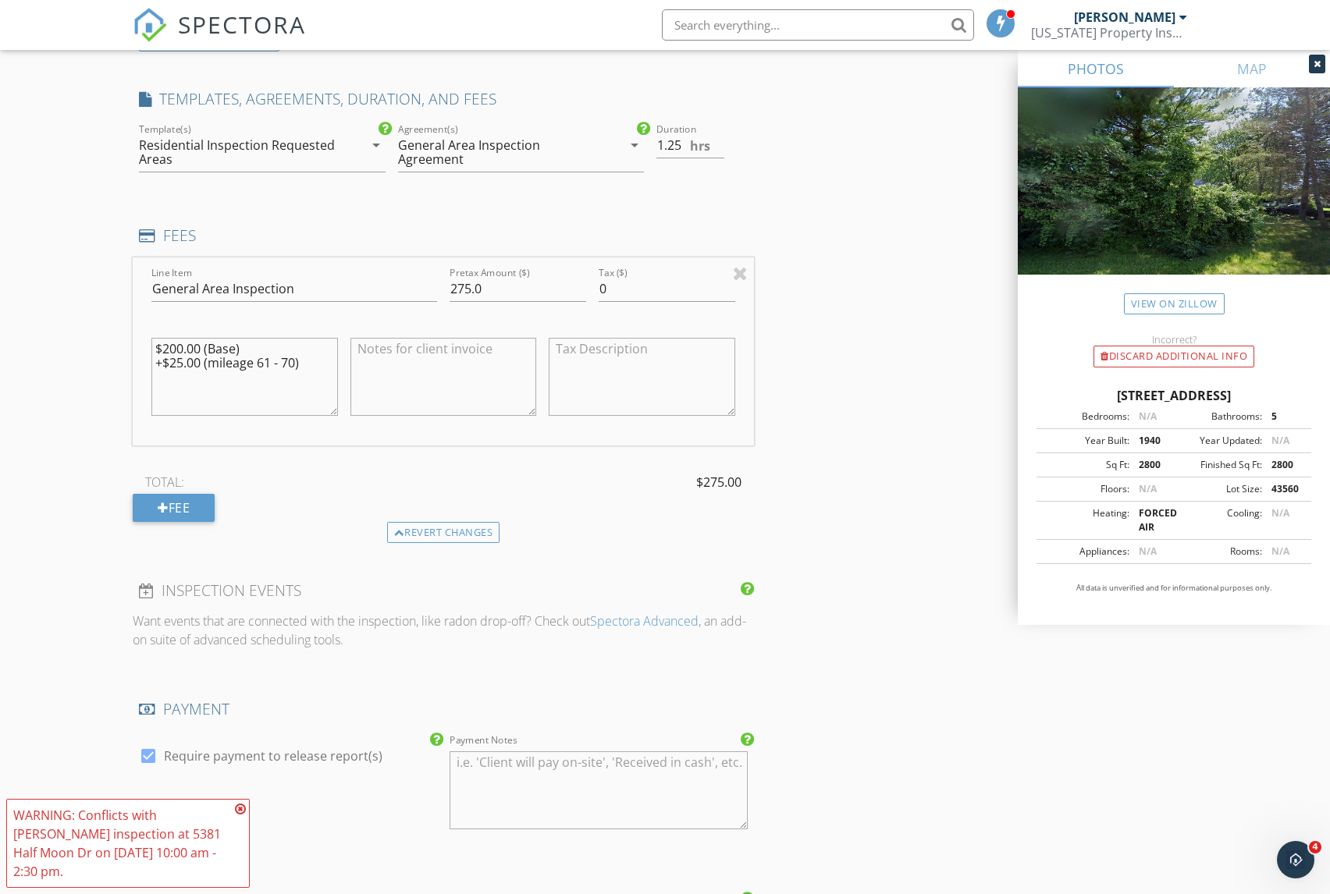
scroll to position [1268, 0]
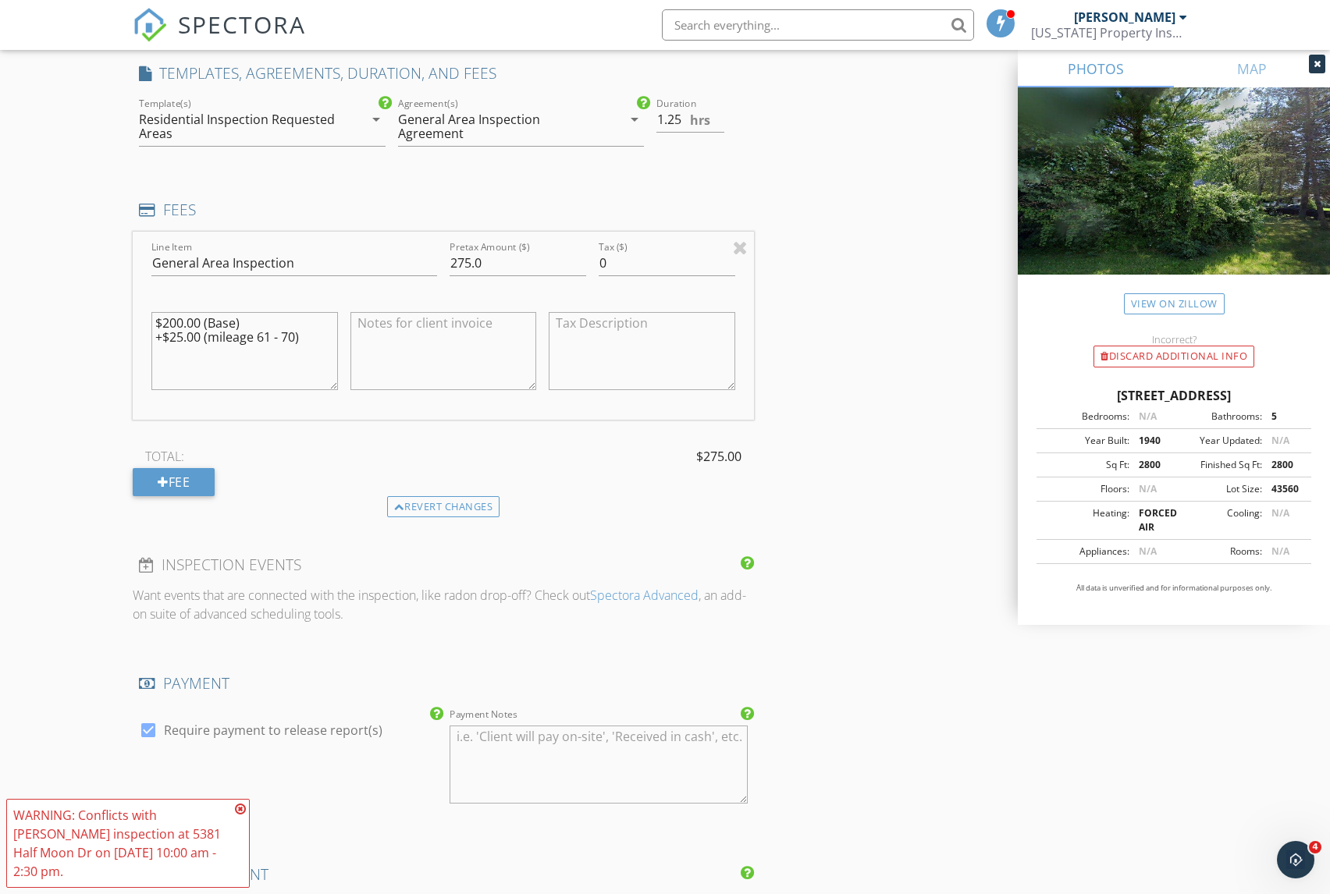
click at [244, 809] on icon at bounding box center [240, 809] width 11 height 12
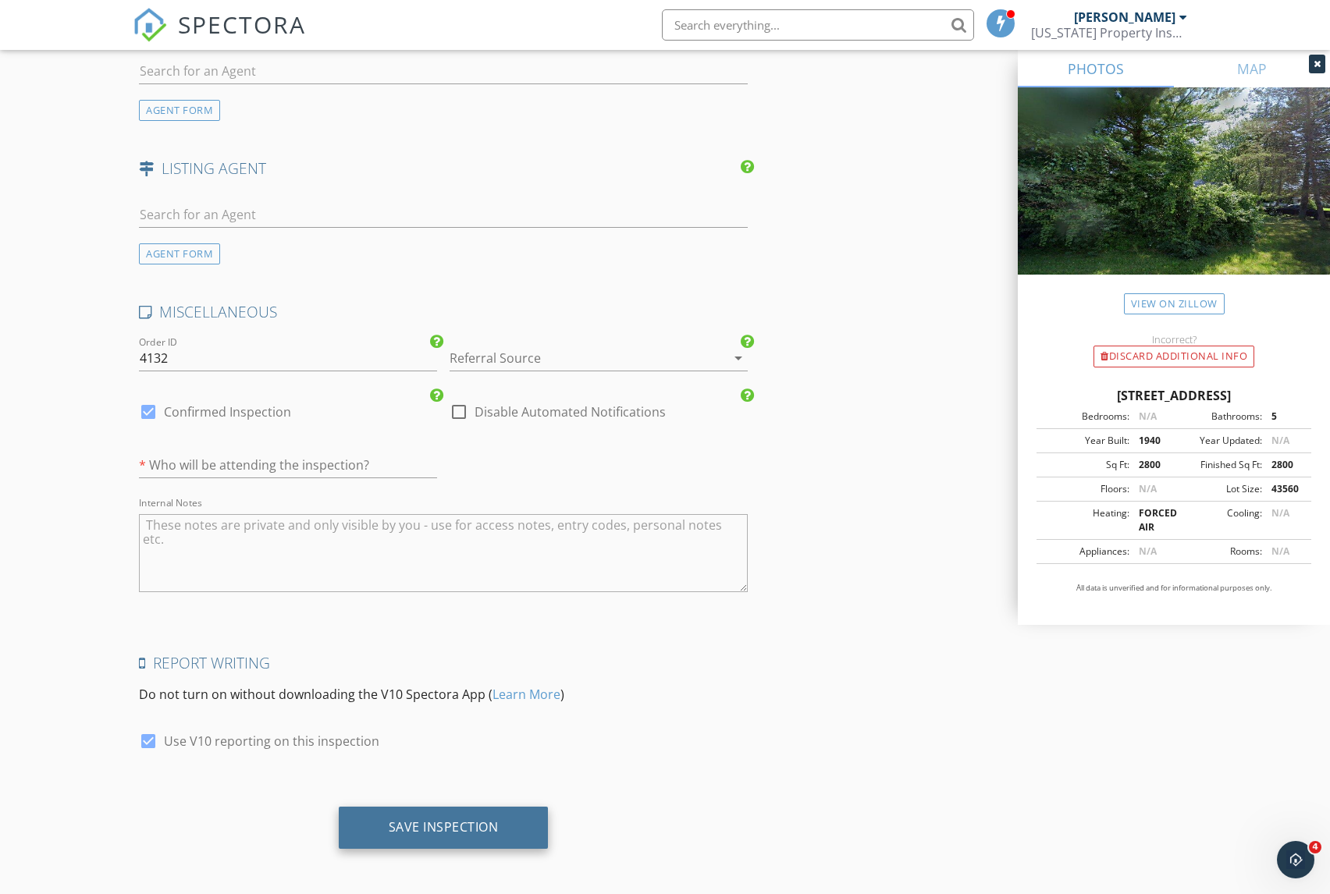
scroll to position [2117, 0]
click at [457, 823] on div "Save Inspection" at bounding box center [444, 828] width 110 height 16
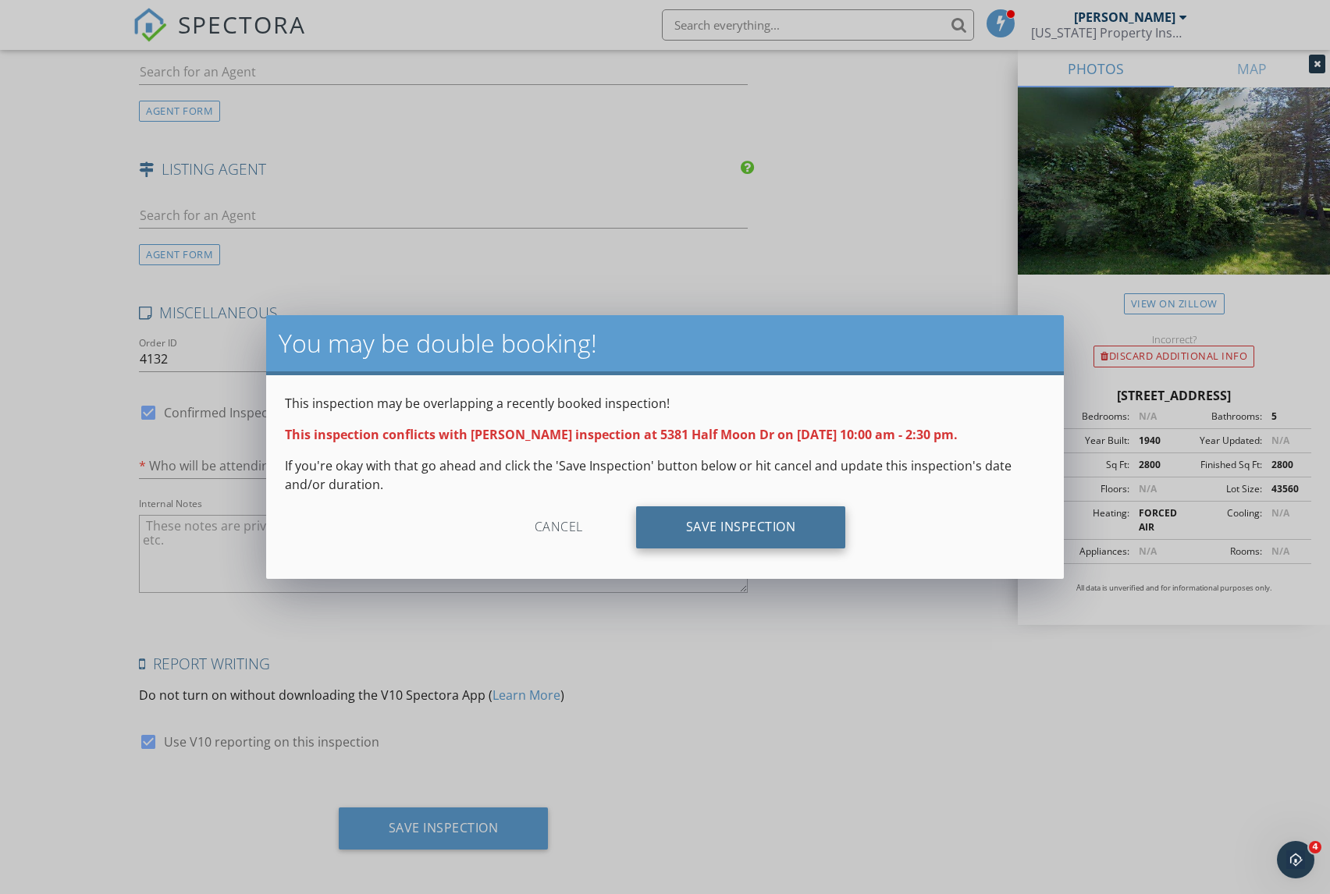
click at [771, 529] on div "Save Inspection" at bounding box center [741, 528] width 210 height 42
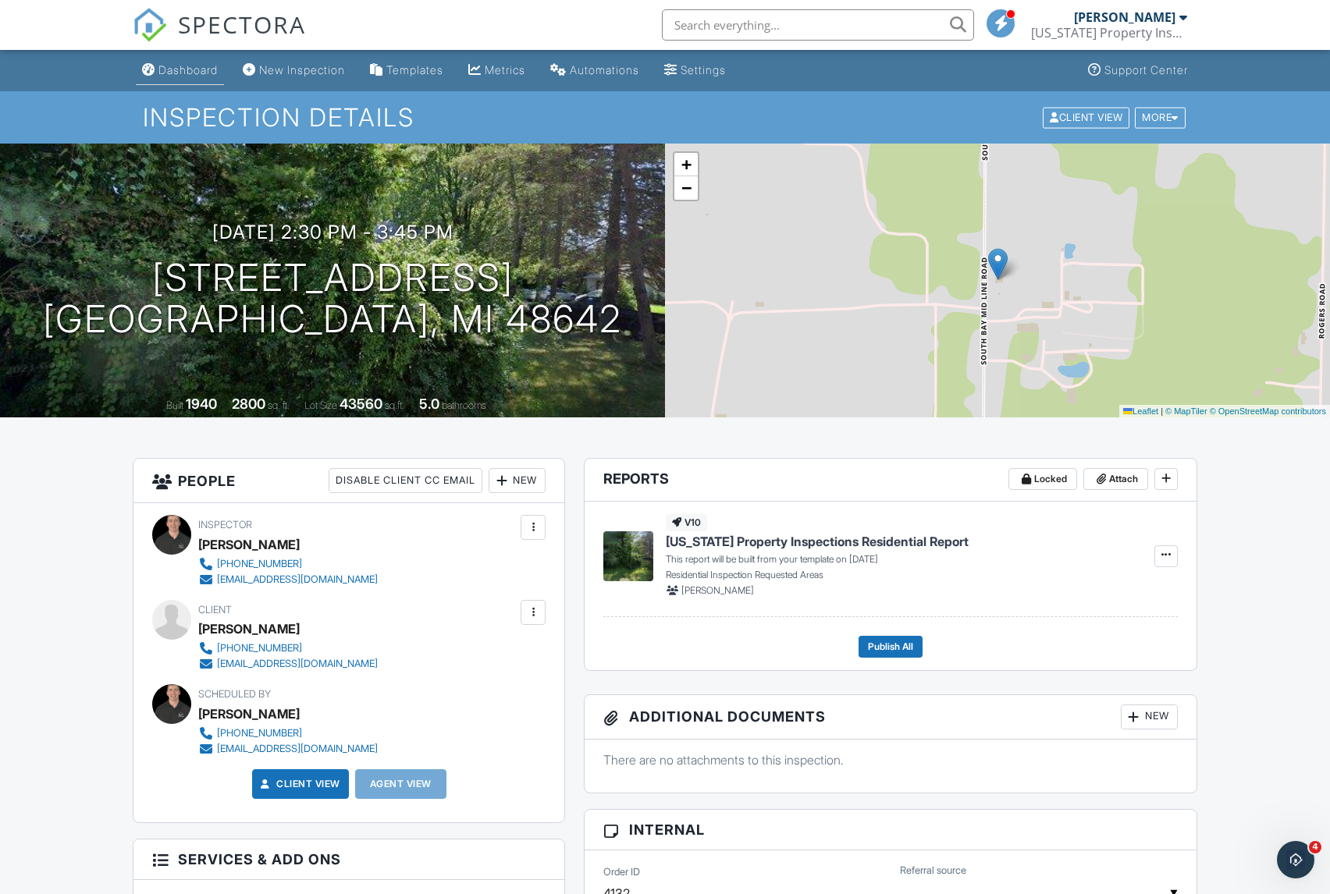
click at [201, 72] on div "Dashboard" at bounding box center [187, 69] width 59 height 13
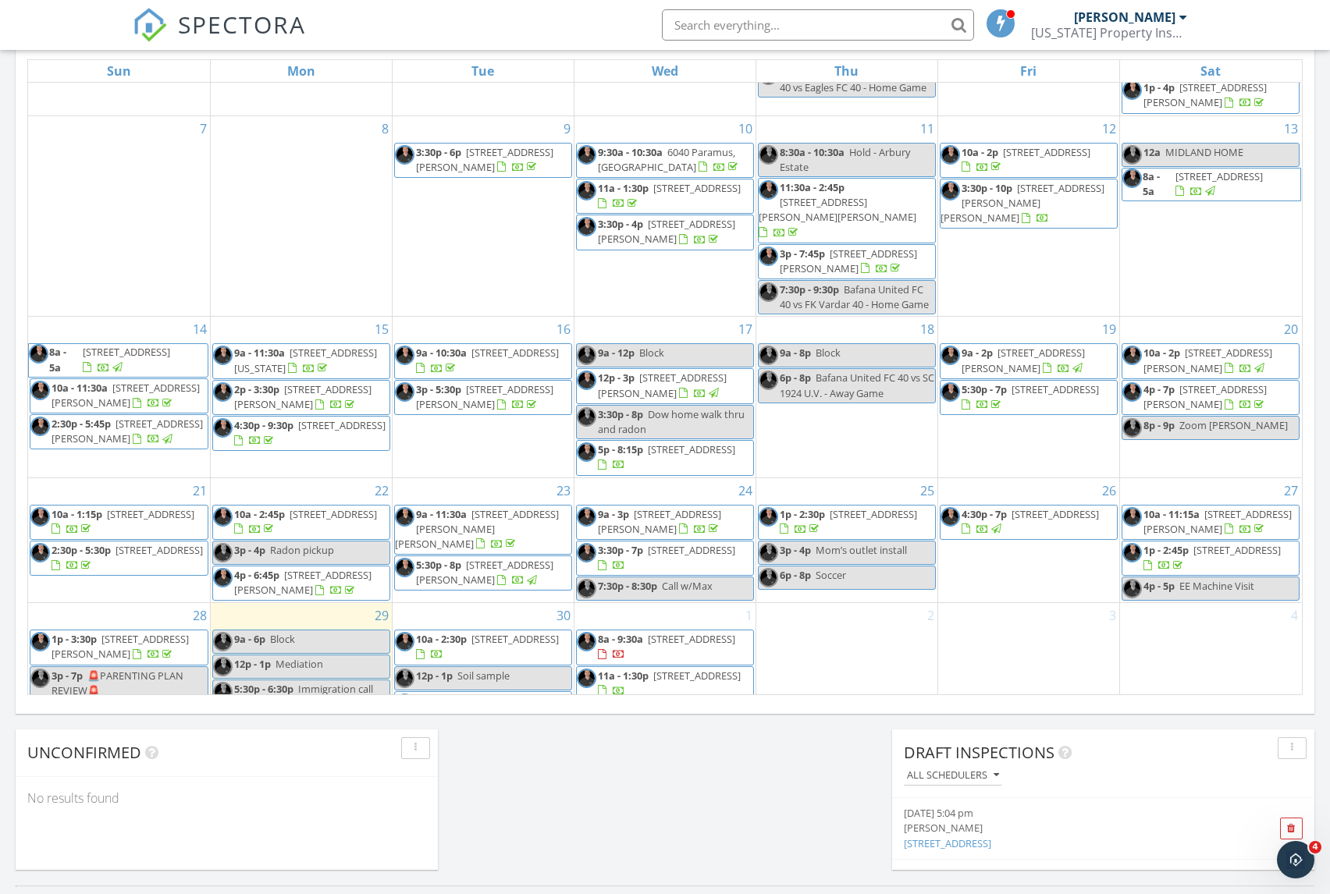
scroll to position [868, 0]
